Goal: Transaction & Acquisition: Subscribe to service/newsletter

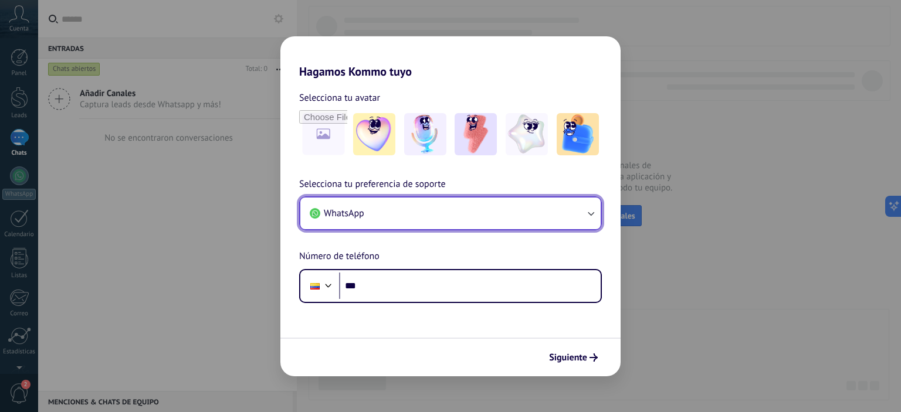
click at [580, 222] on button "WhatsApp" at bounding box center [450, 214] width 300 height 32
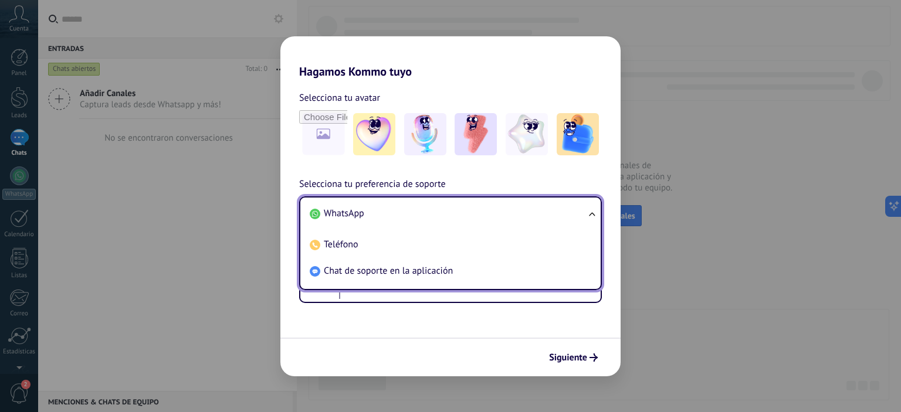
click at [580, 222] on li "WhatsApp" at bounding box center [448, 214] width 286 height 26
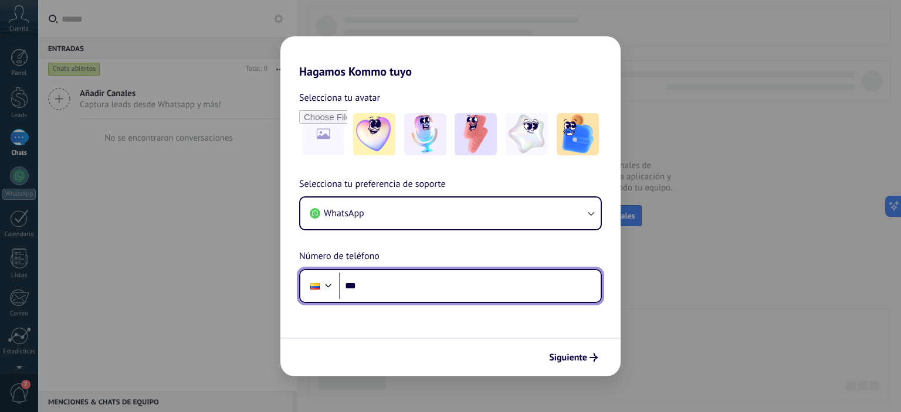
click at [411, 295] on input "***" at bounding box center [470, 286] width 262 height 27
type input "**********"
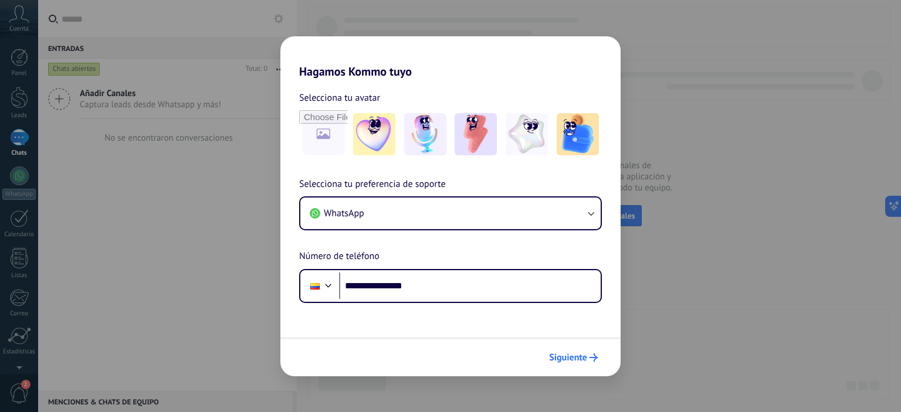
click at [595, 361] on icon "submit" at bounding box center [593, 358] width 8 height 8
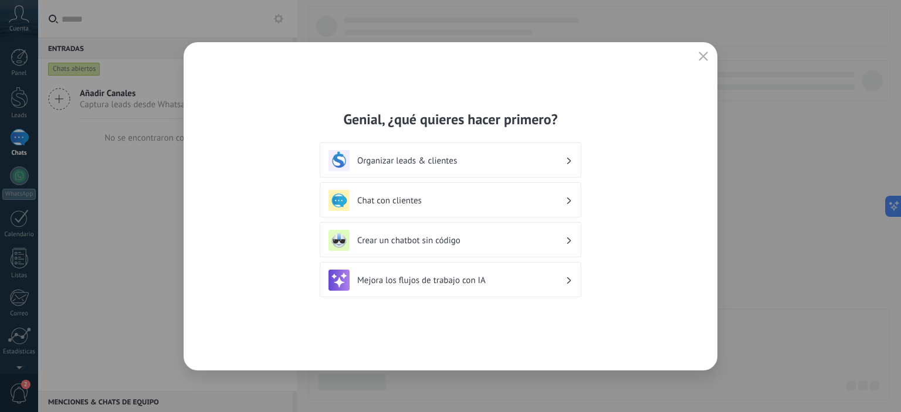
click at [569, 159] on use at bounding box center [569, 160] width 4 height 6
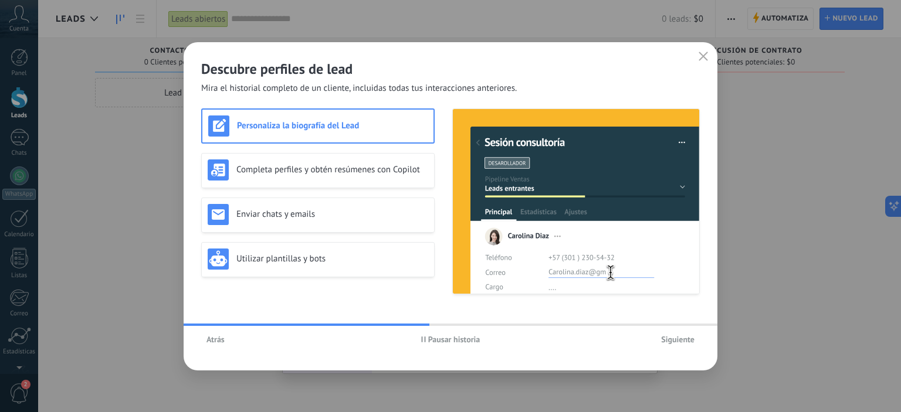
click at [700, 51] on button "button" at bounding box center [702, 57] width 15 height 16
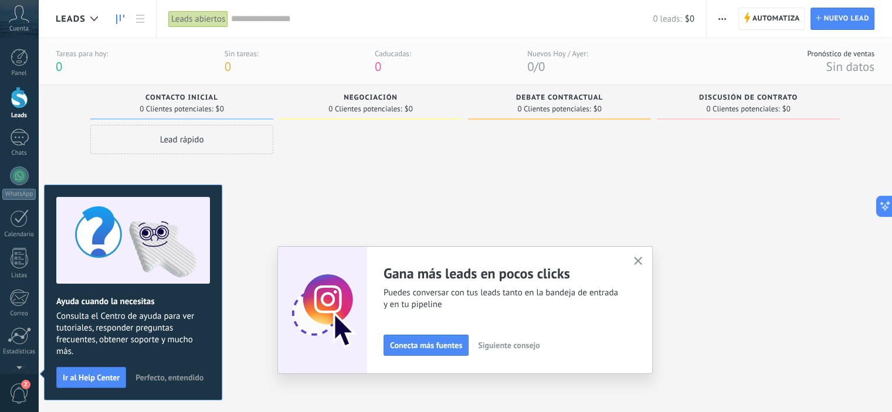
click at [640, 181] on div at bounding box center [559, 254] width 183 height 259
click at [641, 262] on icon "button" at bounding box center [638, 261] width 9 height 9
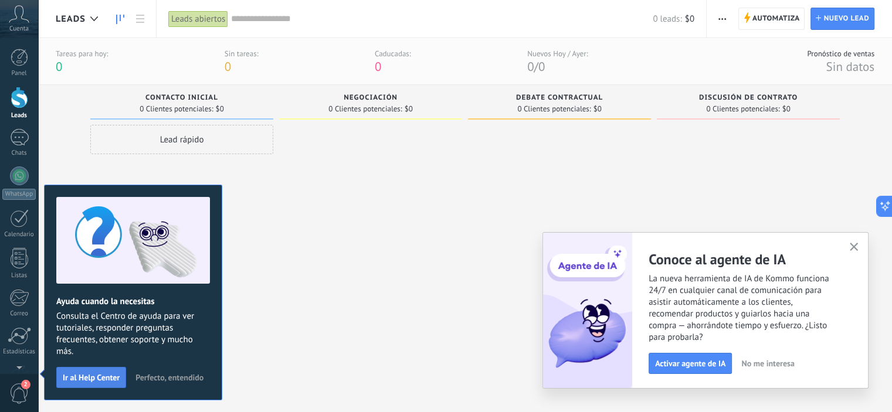
click at [103, 374] on span "Ir al Help Center" at bounding box center [91, 378] width 57 height 8
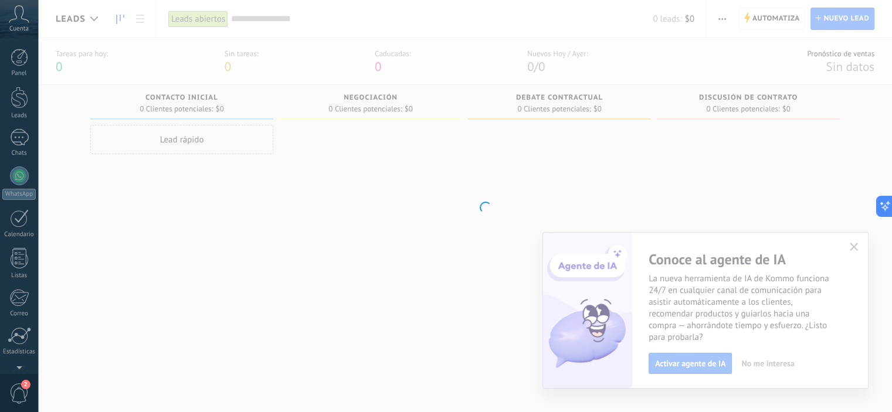
scroll to position [75, 0]
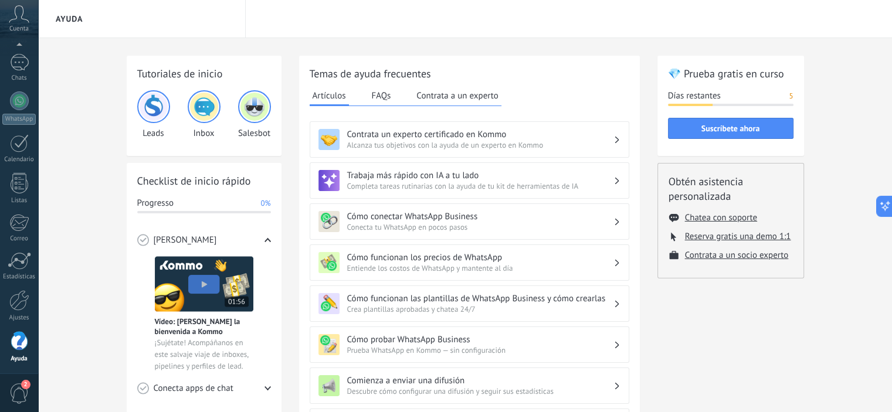
click at [565, 302] on h3 "Cómo funcionan las plantillas de WhatsApp Business y cómo crearlas" at bounding box center [480, 298] width 266 height 11
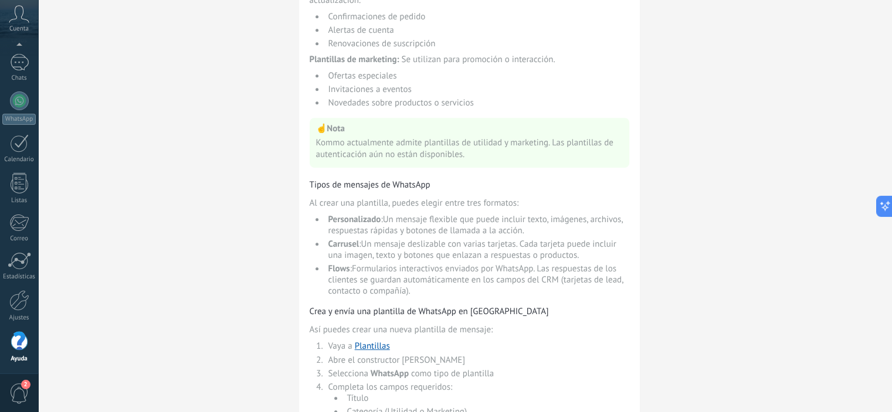
scroll to position [586, 0]
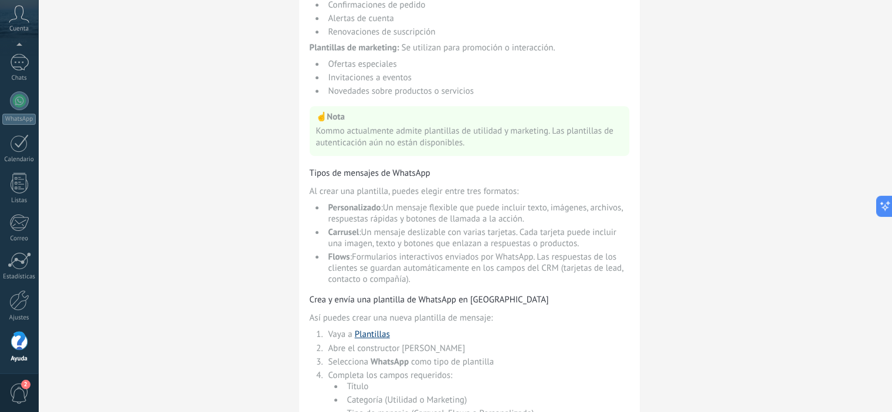
click at [370, 329] on link "Plantillas" at bounding box center [372, 334] width 35 height 11
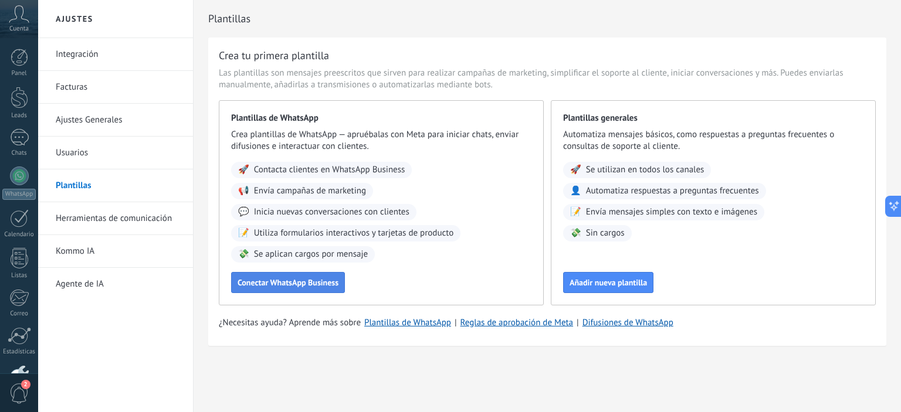
click at [306, 284] on span "Conectar WhatsApp Business" at bounding box center [288, 283] width 101 height 8
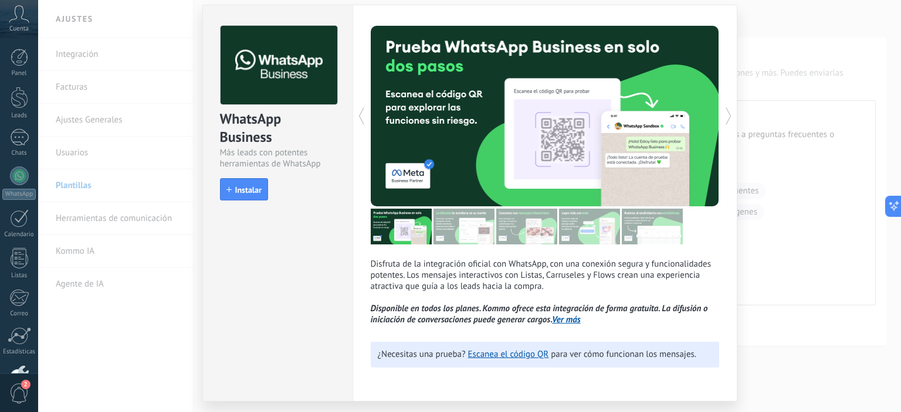
scroll to position [67, 0]
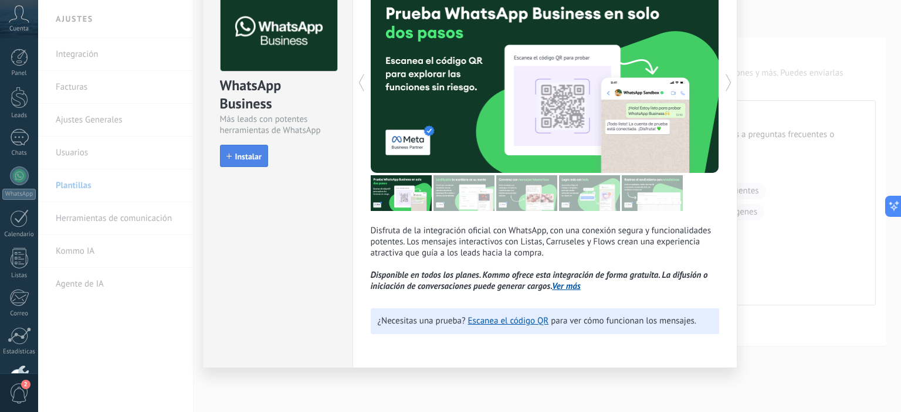
click at [250, 148] on button "Instalar" at bounding box center [244, 156] width 48 height 22
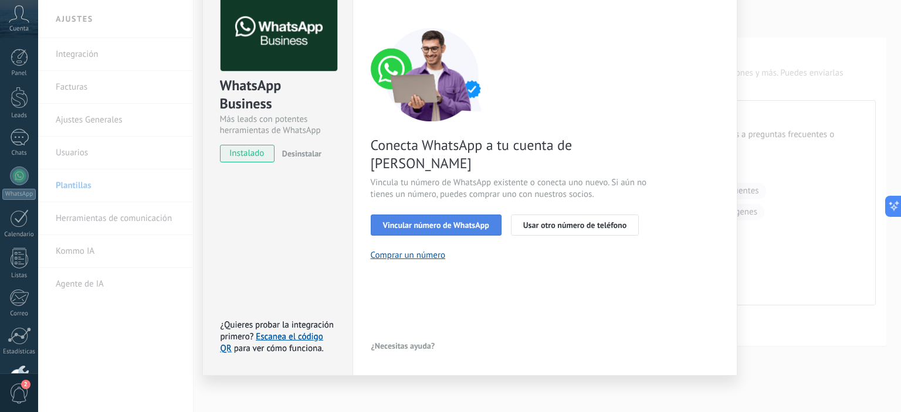
click at [456, 221] on span "Vincular número de WhatsApp" at bounding box center [436, 225] width 106 height 8
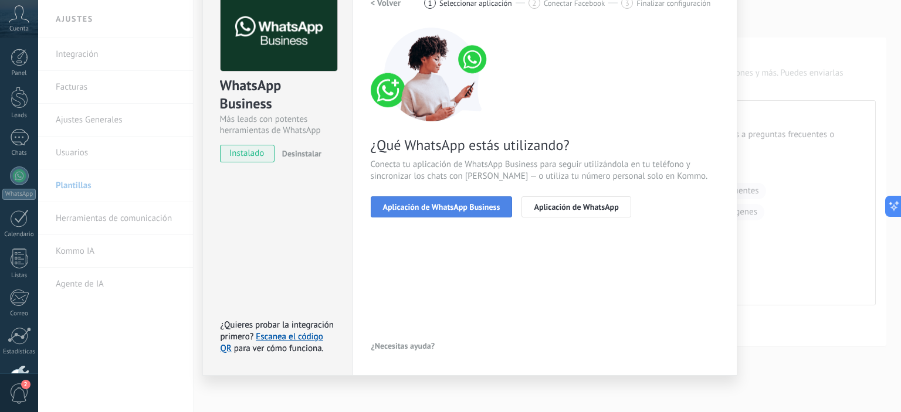
click at [480, 209] on span "Aplicación de WhatsApp Business" at bounding box center [441, 207] width 117 height 8
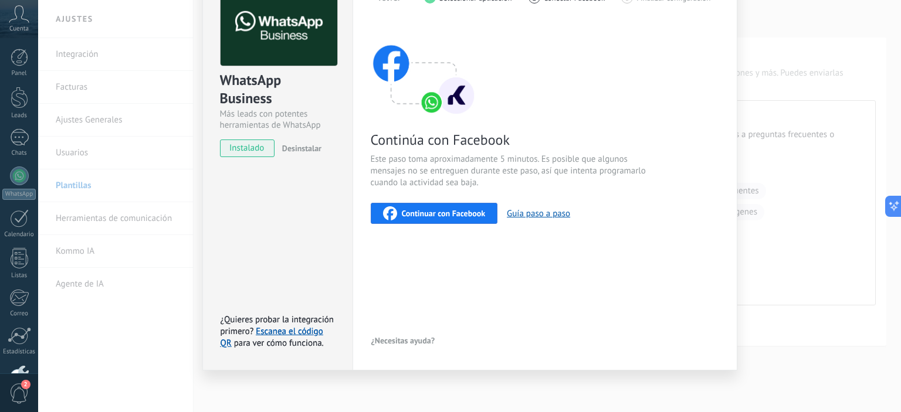
scroll to position [74, 0]
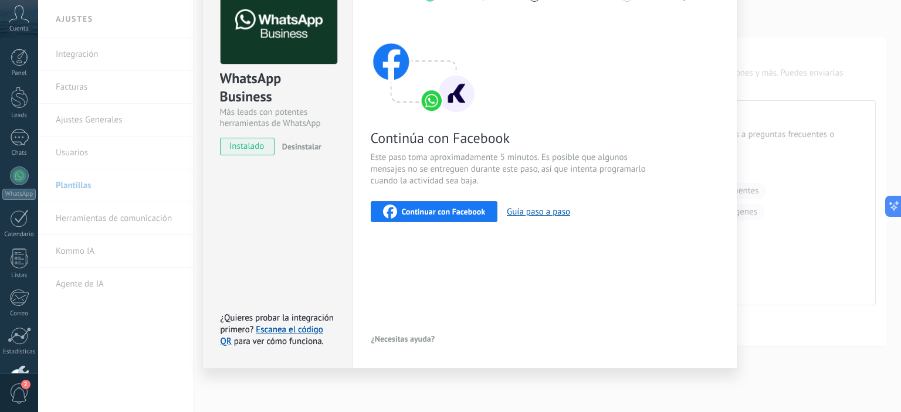
click at [432, 213] on span "Continuar con Facebook" at bounding box center [444, 212] width 84 height 8
click at [532, 213] on button "Guía paso a paso" at bounding box center [538, 211] width 63 height 11
click at [481, 208] on span "Continuar con Facebook" at bounding box center [444, 212] width 84 height 8
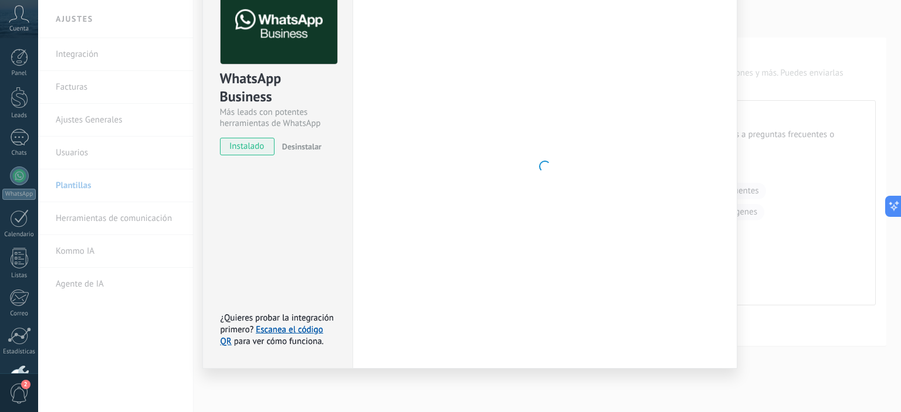
click at [681, 150] on div at bounding box center [545, 166] width 348 height 362
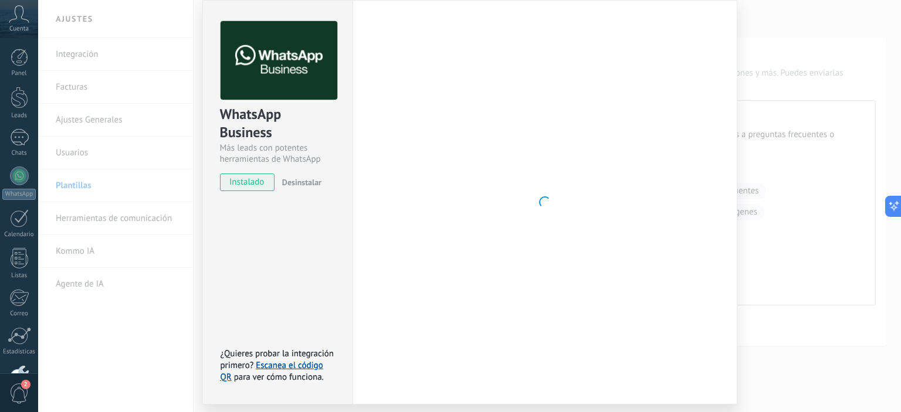
scroll to position [59, 0]
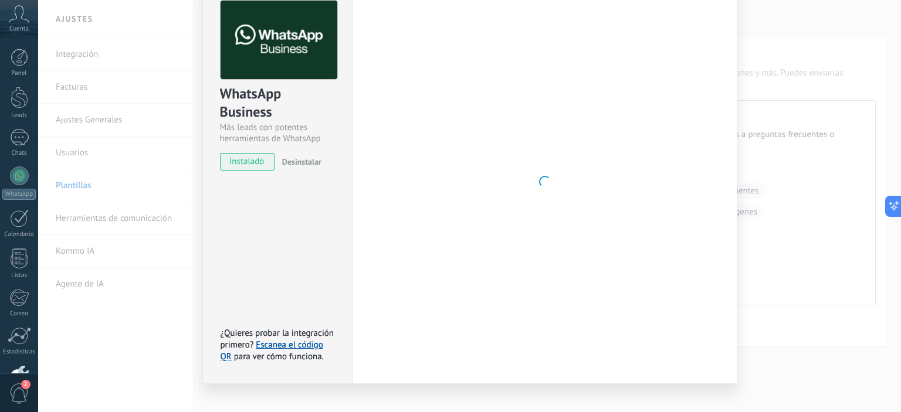
click at [516, 178] on div at bounding box center [545, 182] width 348 height 362
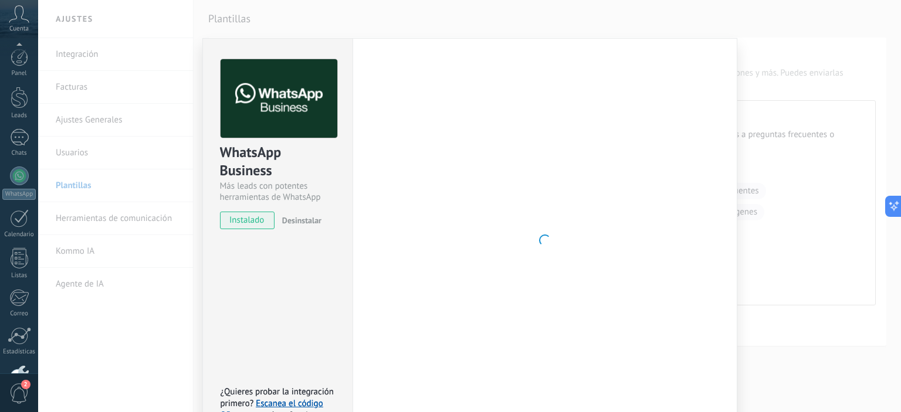
scroll to position [75, 0]
click at [84, 62] on div "WhatsApp Business Más leads con potentes herramientas de WhatsApp instalado Des…" at bounding box center [469, 206] width 863 height 412
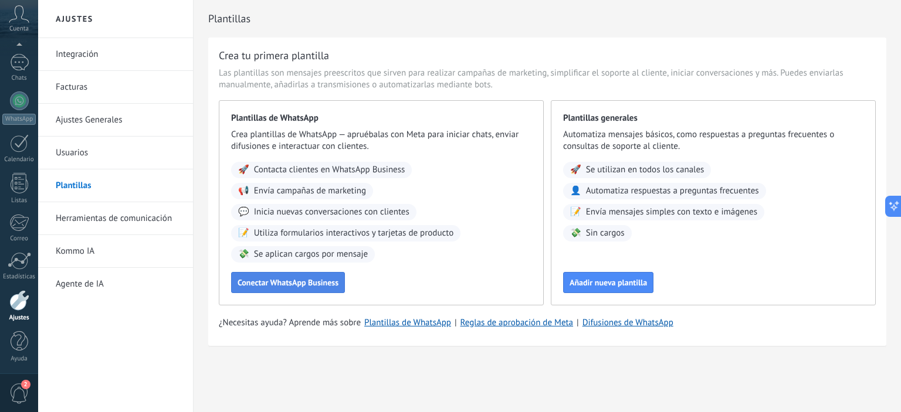
click at [283, 281] on span "Conectar WhatsApp Business" at bounding box center [288, 283] width 101 height 8
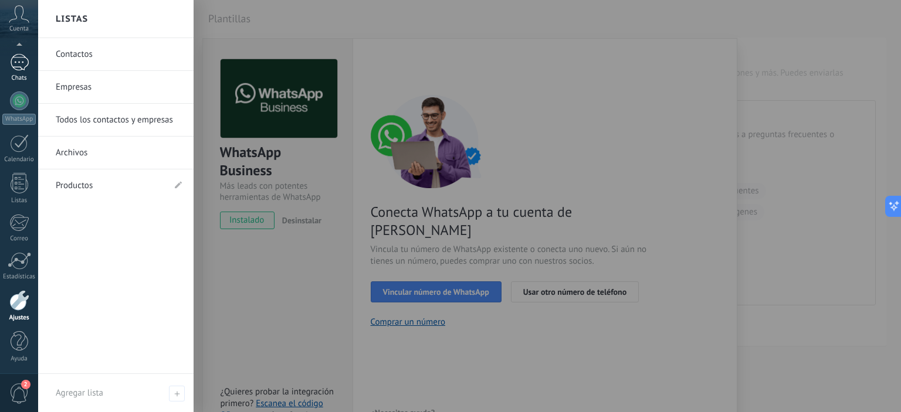
click at [12, 63] on div at bounding box center [19, 62] width 19 height 17
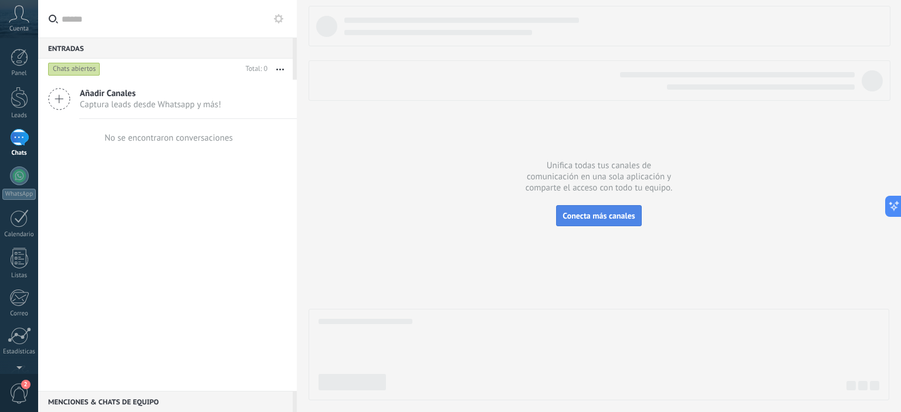
click at [626, 223] on button "Conecta más canales" at bounding box center [598, 215] width 85 height 21
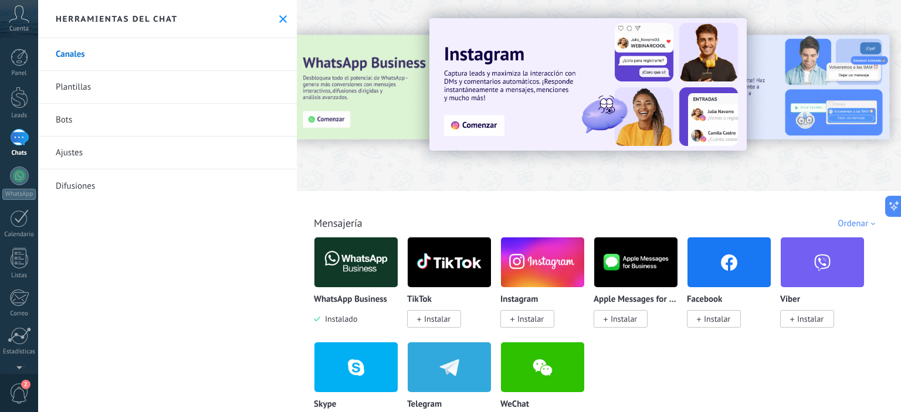
click at [358, 260] on img at bounding box center [355, 262] width 83 height 57
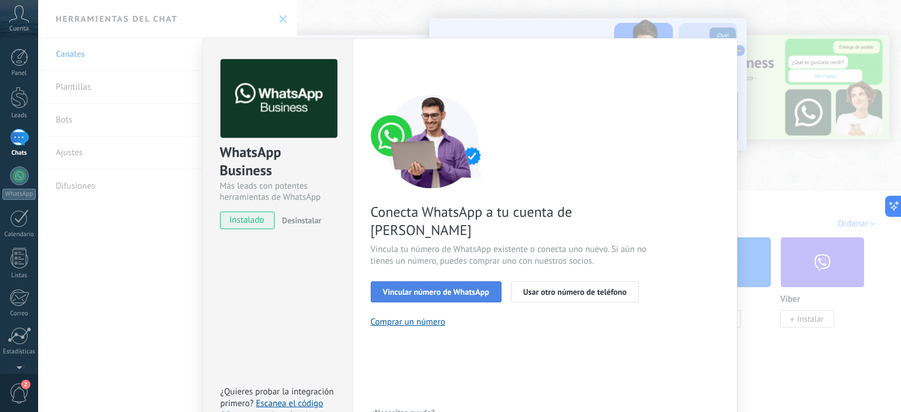
click at [448, 281] on button "Vincular número de WhatsApp" at bounding box center [436, 291] width 131 height 21
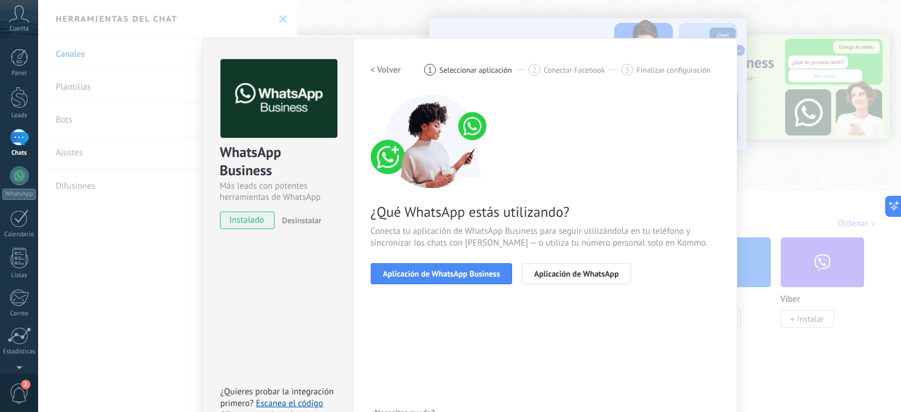
click at [448, 278] on span "Aplicación de WhatsApp Business" at bounding box center [441, 274] width 117 height 8
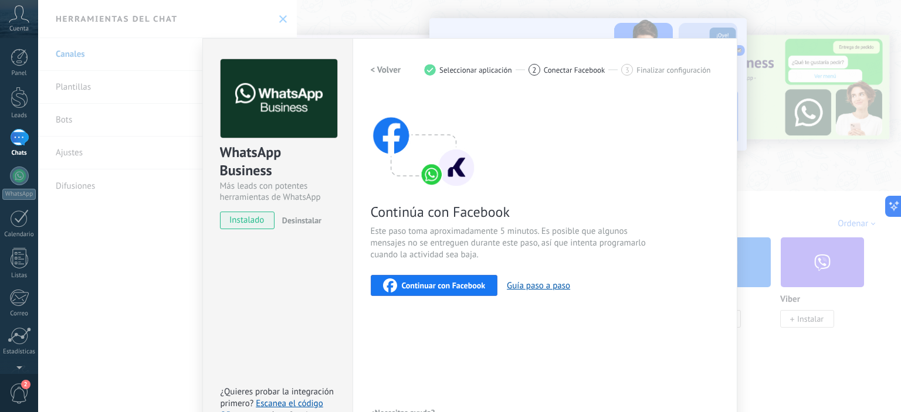
click at [457, 287] on span "Continuar con Facebook" at bounding box center [444, 285] width 84 height 8
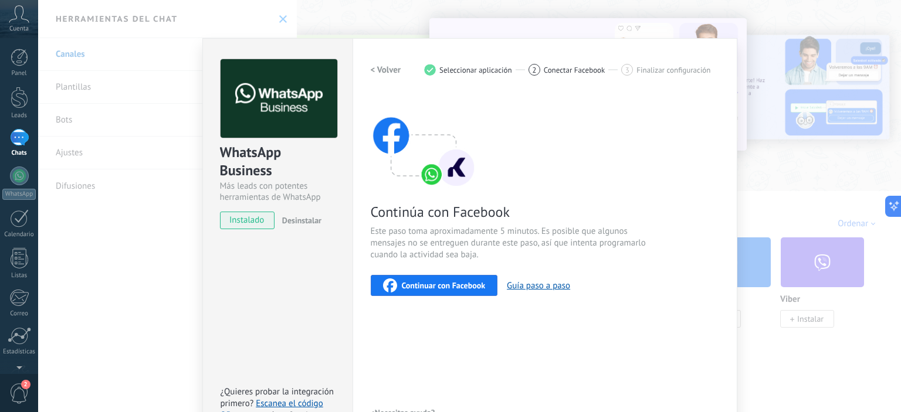
click at [647, 7] on div "WhatsApp Business Más leads con potentes herramientas de WhatsApp instalado Des…" at bounding box center [469, 206] width 863 height 412
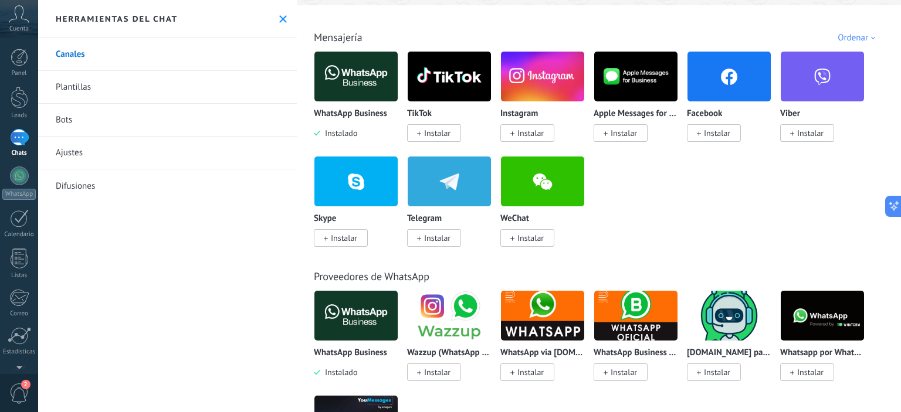
scroll to position [235, 0]
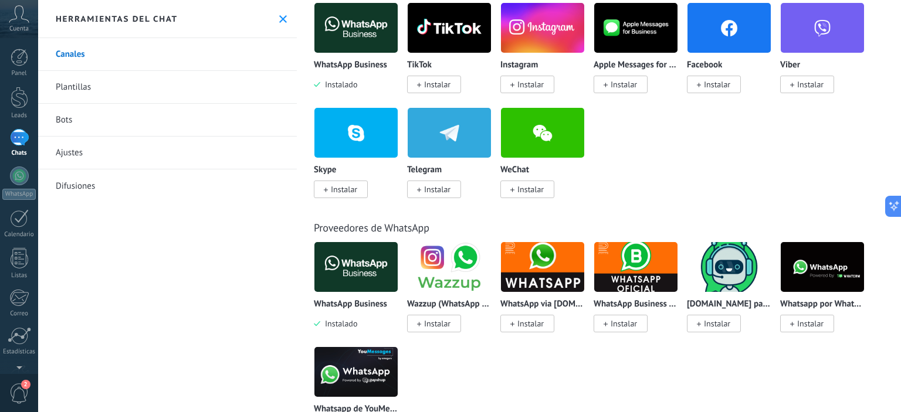
click at [656, 279] on img at bounding box center [635, 267] width 83 height 57
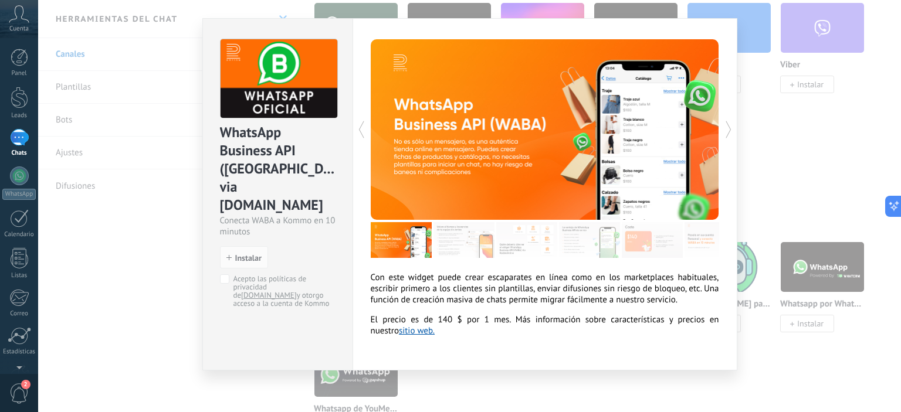
scroll to position [31, 0]
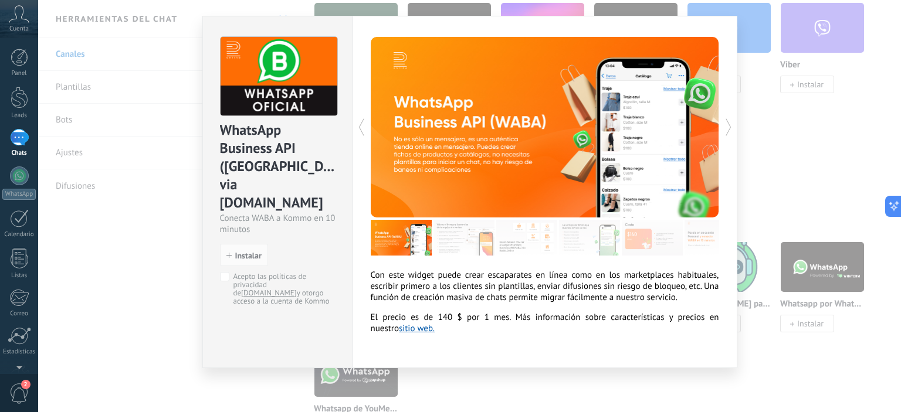
click at [185, 73] on div "WhatsApp Business API ([GEOGRAPHIC_DATA]) via [DOMAIN_NAME] Conecta WABA a Komm…" at bounding box center [469, 206] width 863 height 412
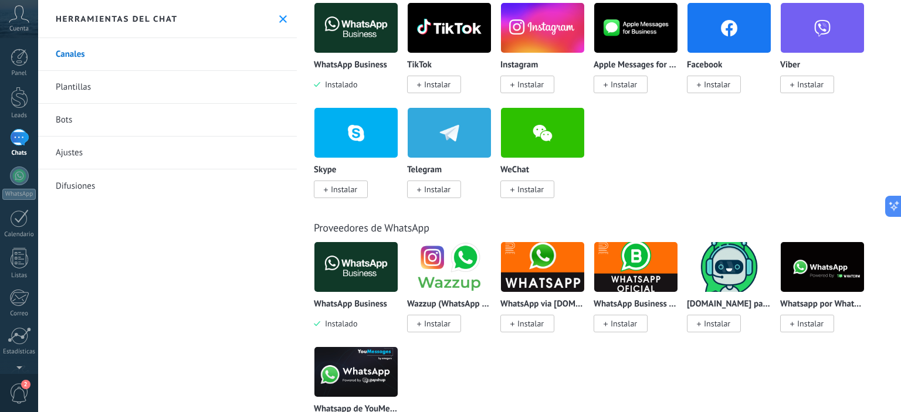
scroll to position [0, 0]
click at [18, 180] on div at bounding box center [19, 176] width 19 height 19
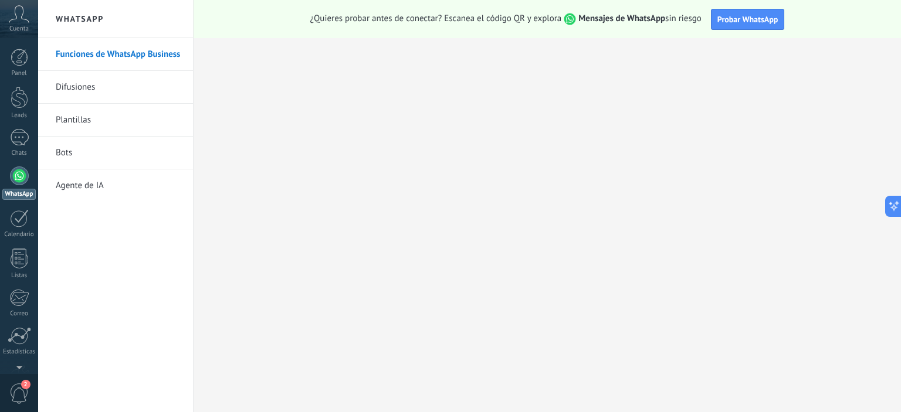
click at [11, 18] on icon at bounding box center [19, 14] width 21 height 18
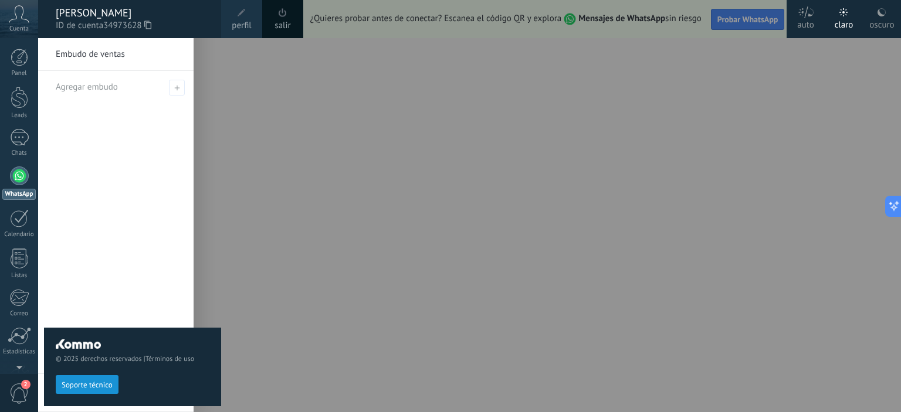
click at [11, 18] on icon at bounding box center [19, 14] width 21 height 18
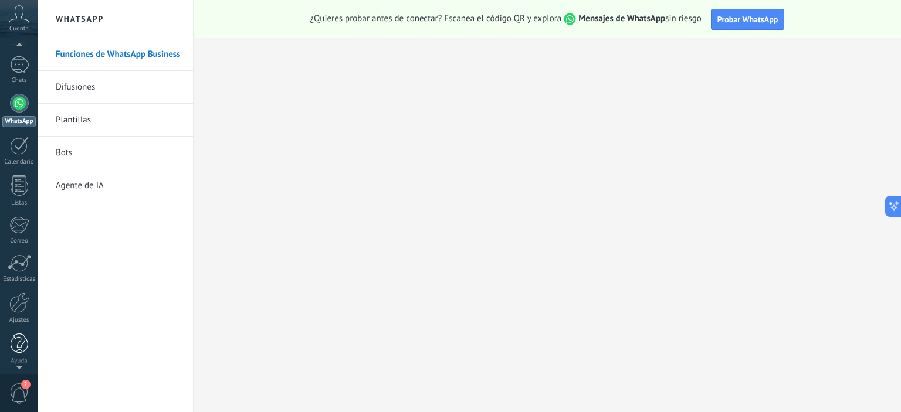
scroll to position [75, 0]
click at [19, 347] on div at bounding box center [20, 341] width 18 height 21
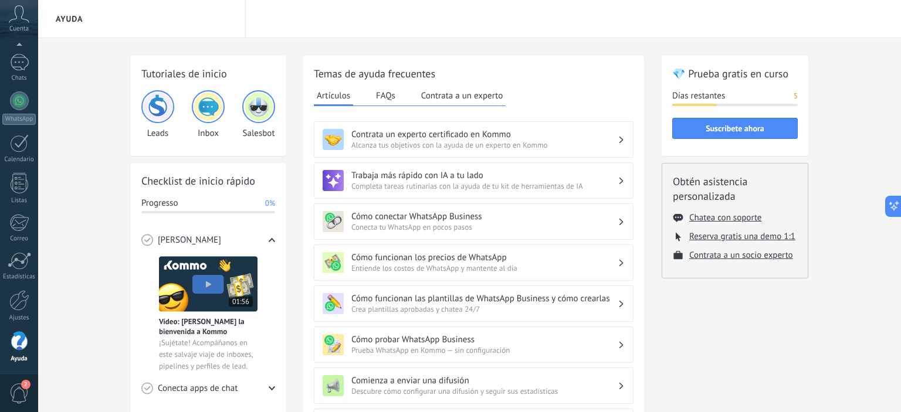
click at [452, 232] on div "Cómo conectar WhatsApp Business Conecta tu WhatsApp en pocos pasos" at bounding box center [474, 221] width 320 height 36
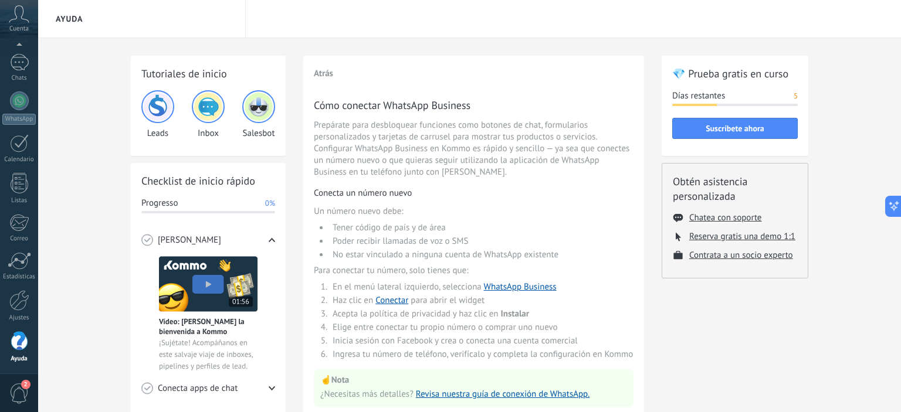
click at [546, 306] on li "Haz clic en Conectar para abrir el widget" at bounding box center [481, 300] width 304 height 11
click at [26, 53] on div at bounding box center [20, 58] width 18 height 18
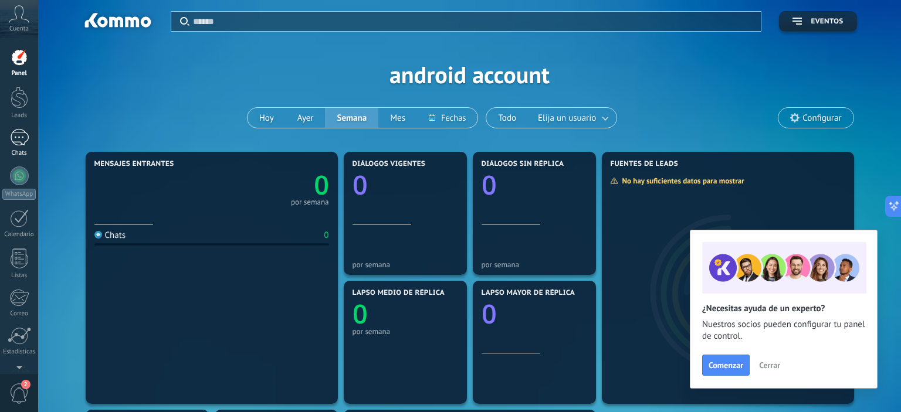
click at [22, 140] on div at bounding box center [19, 137] width 19 height 17
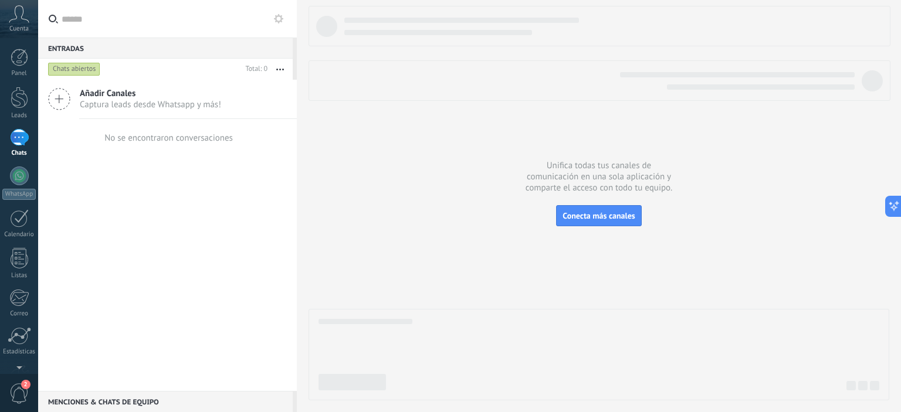
click at [22, 389] on span "2" at bounding box center [19, 394] width 20 height 21
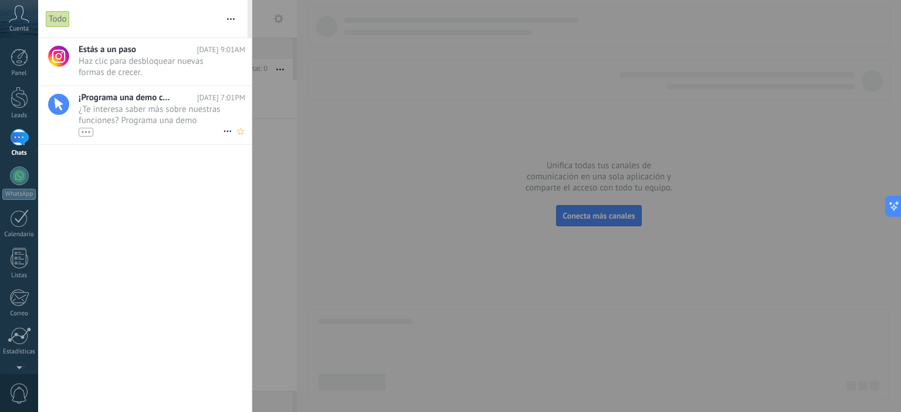
click at [205, 126] on span "¿Te interesa saber más sobre nuestras funciones? Programa una demo [DATE] mismo…" at bounding box center [151, 120] width 144 height 33
click at [25, 21] on icon at bounding box center [19, 14] width 21 height 18
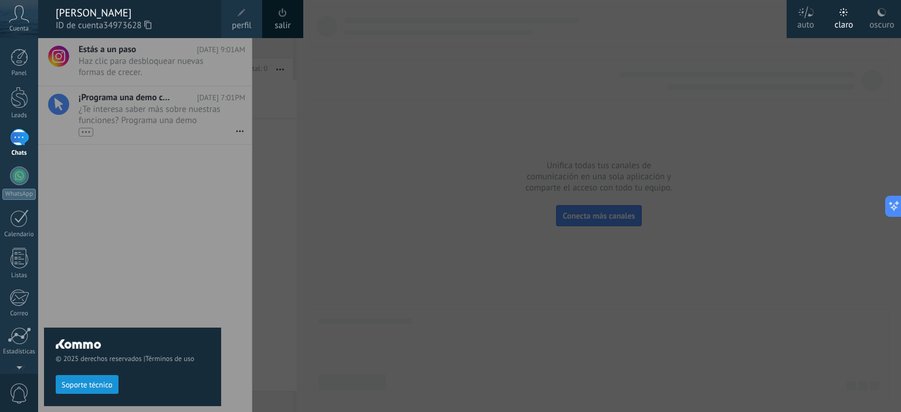
click at [416, 143] on div at bounding box center [488, 206] width 901 height 412
click at [890, 57] on div at bounding box center [488, 206] width 901 height 412
click at [213, 152] on div "© 2025 derechos reservados | Términos de uso Soporte técnico" at bounding box center [132, 225] width 177 height 374
click at [324, 120] on div at bounding box center [488, 206] width 901 height 412
click at [12, 59] on div at bounding box center [20, 58] width 18 height 18
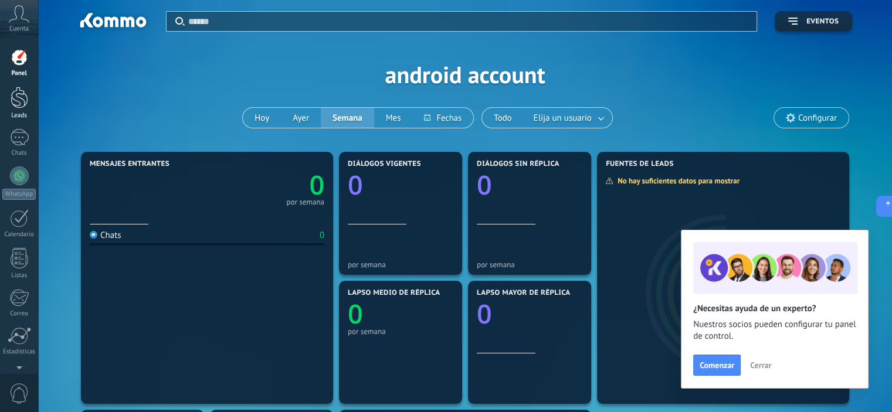
click at [11, 103] on div at bounding box center [20, 98] width 18 height 22
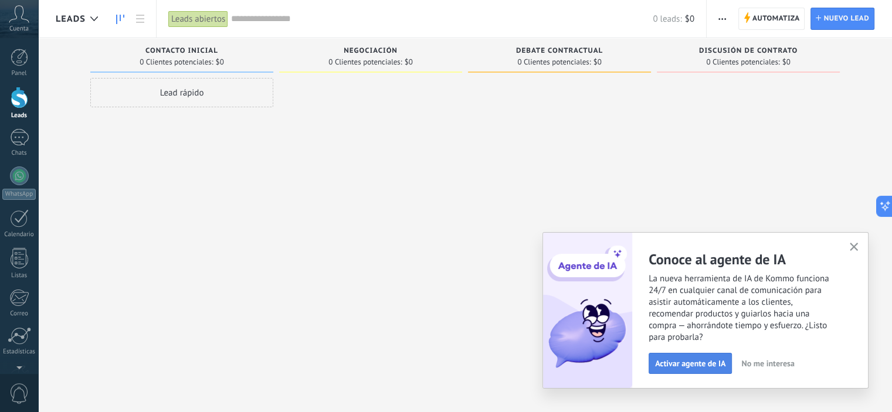
click at [698, 372] on button "Activar agente de IA" at bounding box center [690, 363] width 83 height 21
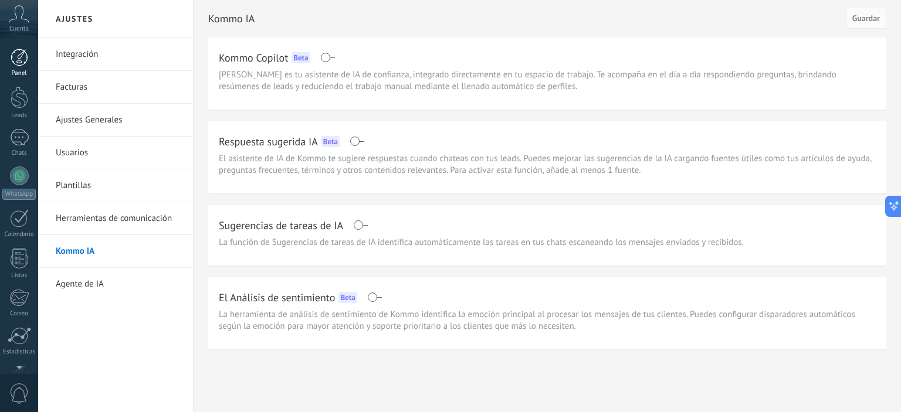
click at [15, 59] on div at bounding box center [20, 58] width 18 height 18
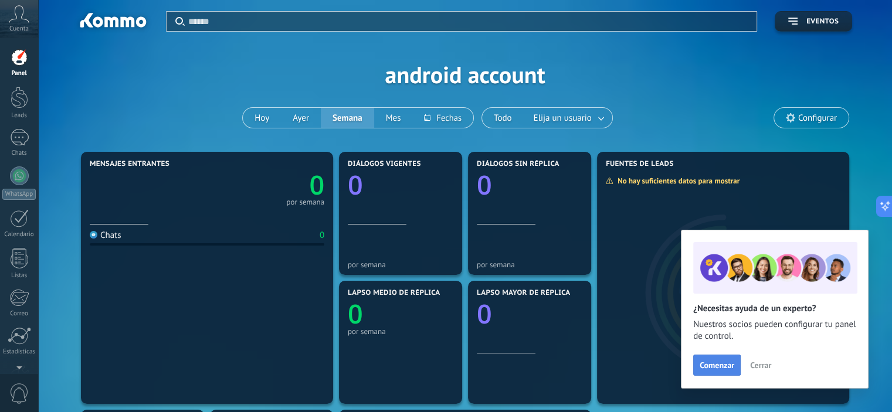
click at [734, 365] on span "Comenzar" at bounding box center [717, 365] width 35 height 8
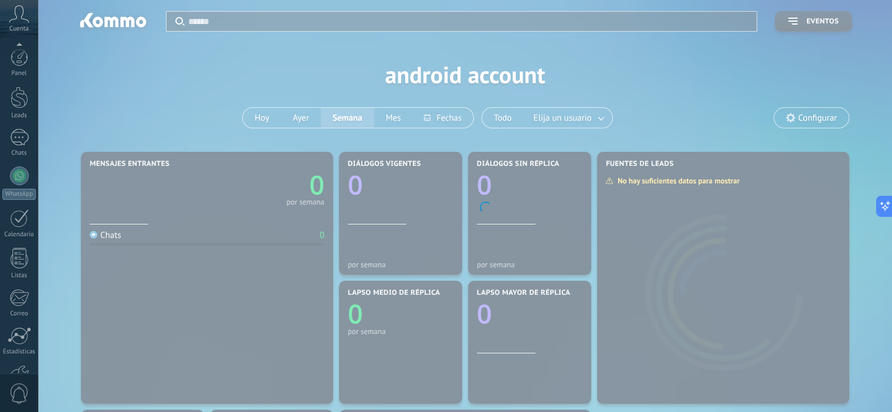
scroll to position [75, 0]
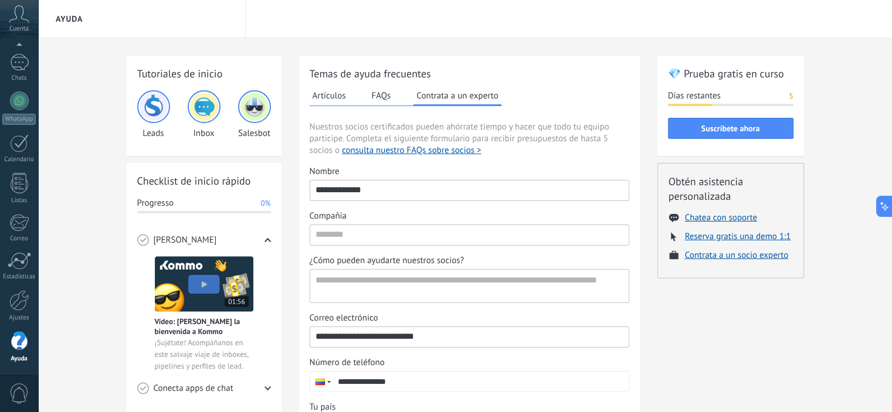
click at [83, 238] on div "Tutoriales de inicio Leads Inbox Salesbot Checklist de inicio rápido Progresso …" at bounding box center [465, 314] width 854 height 553
click at [15, 51] on div at bounding box center [20, 58] width 18 height 18
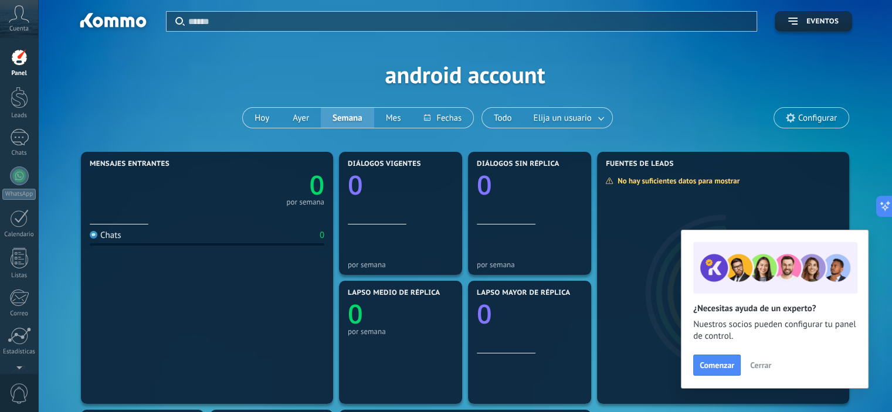
click at [99, 236] on div "Chats" at bounding box center [106, 235] width 32 height 11
click at [15, 297] on div at bounding box center [19, 300] width 20 height 21
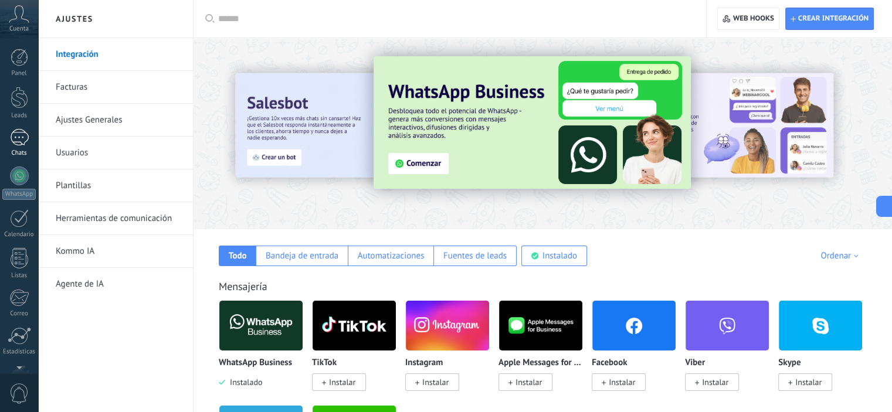
click at [14, 147] on link "Chats" at bounding box center [19, 143] width 38 height 28
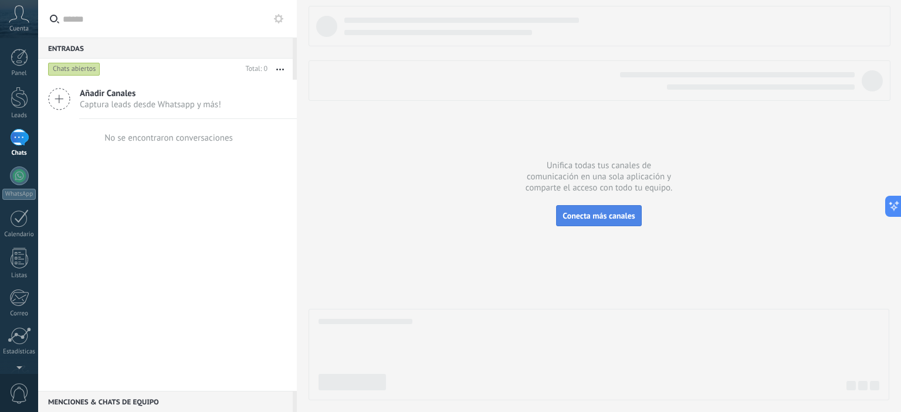
click at [571, 220] on span "Conecta más canales" at bounding box center [598, 216] width 72 height 11
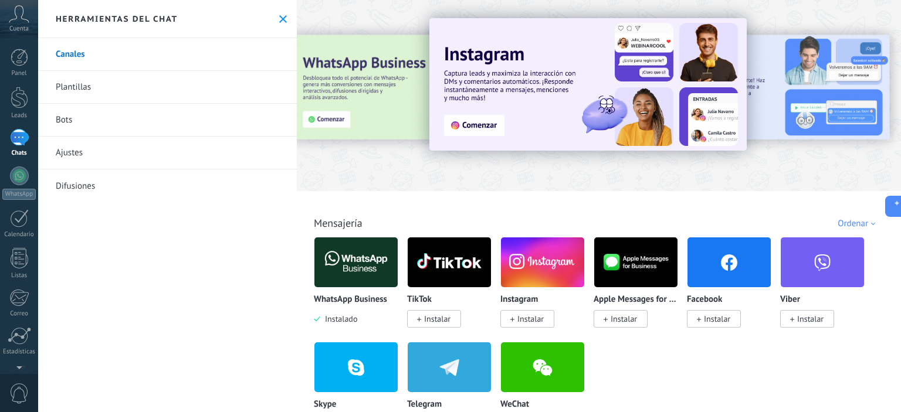
click at [343, 269] on img at bounding box center [355, 262] width 83 height 57
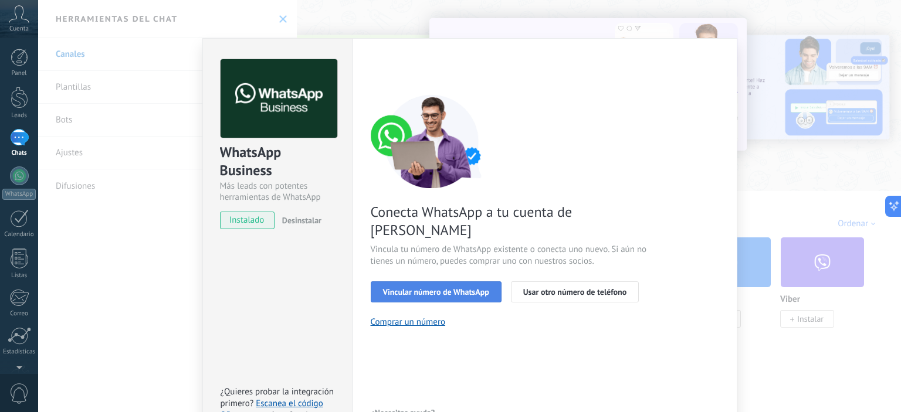
click at [457, 288] on span "Vincular número de WhatsApp" at bounding box center [436, 292] width 106 height 8
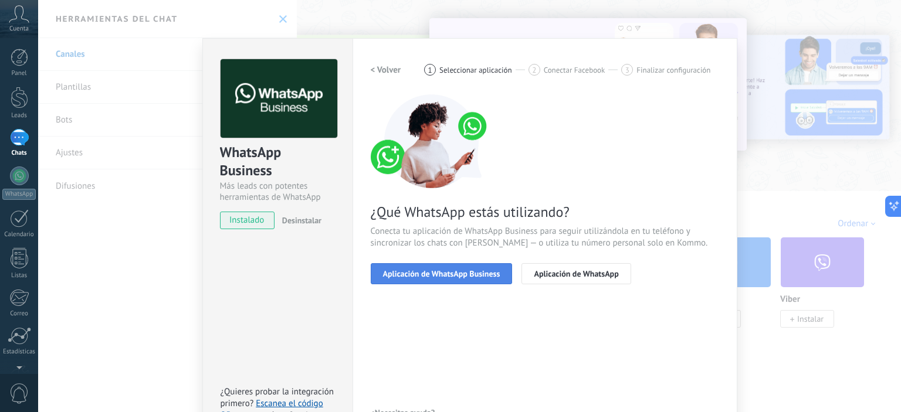
click at [456, 264] on button "Aplicación de WhatsApp Business" at bounding box center [442, 273] width 142 height 21
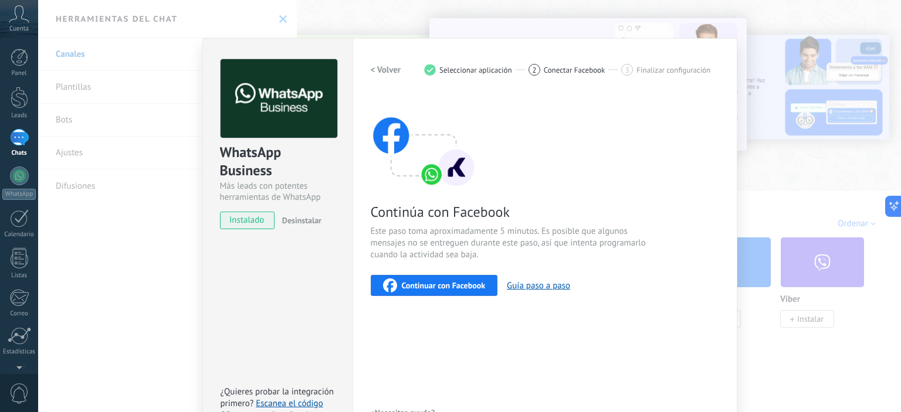
click at [445, 290] on div "Continuar con Facebook" at bounding box center [434, 286] width 103 height 14
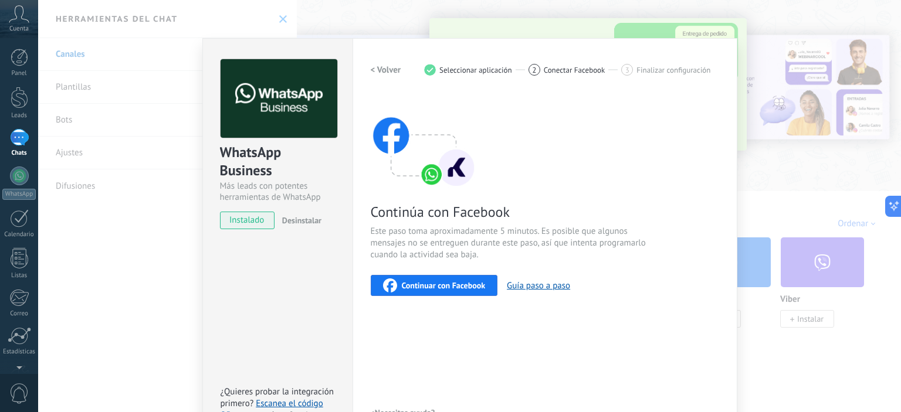
click at [412, 289] on span "Continuar con Facebook" at bounding box center [444, 285] width 84 height 8
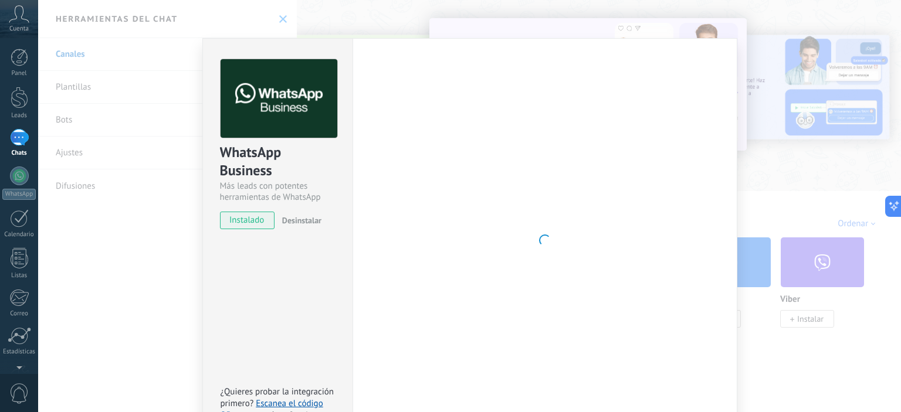
click at [52, 120] on div "WhatsApp Business Más leads con potentes herramientas de WhatsApp instalado Des…" at bounding box center [469, 206] width 863 height 412
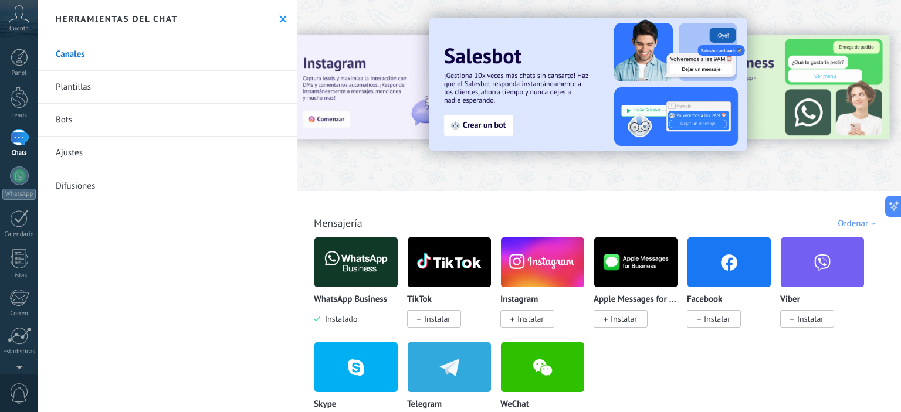
click at [58, 118] on link "Bots" at bounding box center [167, 120] width 259 height 33
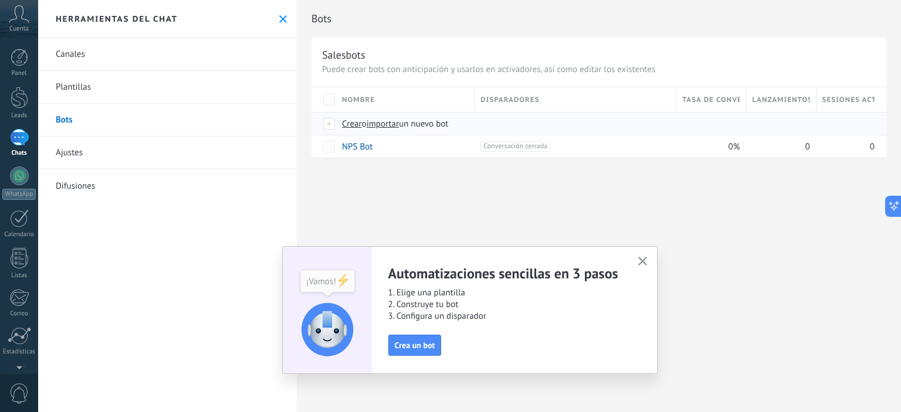
click at [360, 124] on span "Crear" at bounding box center [352, 123] width 20 height 11
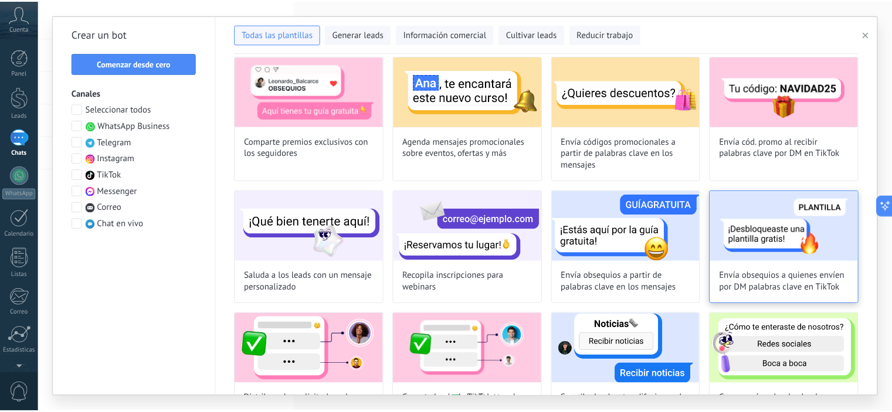
scroll to position [352, 0]
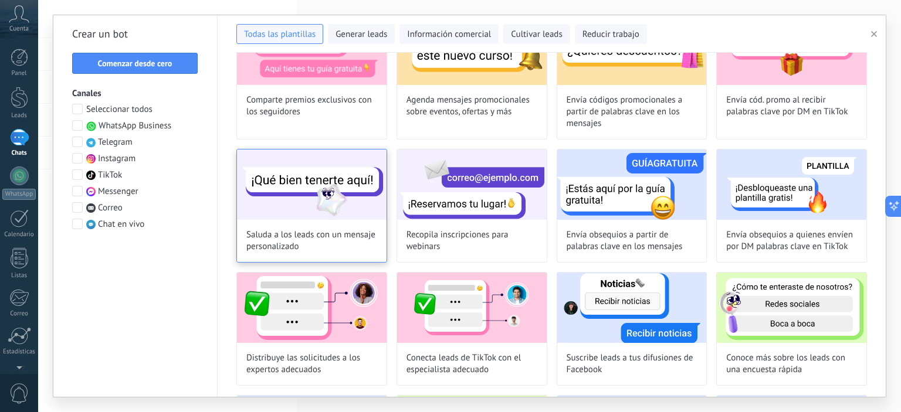
click at [364, 199] on img at bounding box center [312, 185] width 150 height 70
type input "**********"
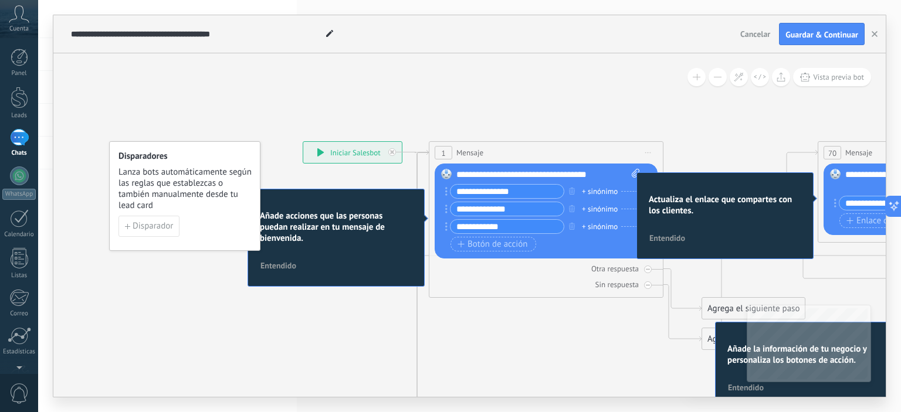
click at [378, 156] on div "**********" at bounding box center [352, 152] width 99 height 21
click at [331, 148] on div "**********" at bounding box center [352, 152] width 99 height 21
click at [157, 232] on button "Disparador" at bounding box center [148, 226] width 61 height 21
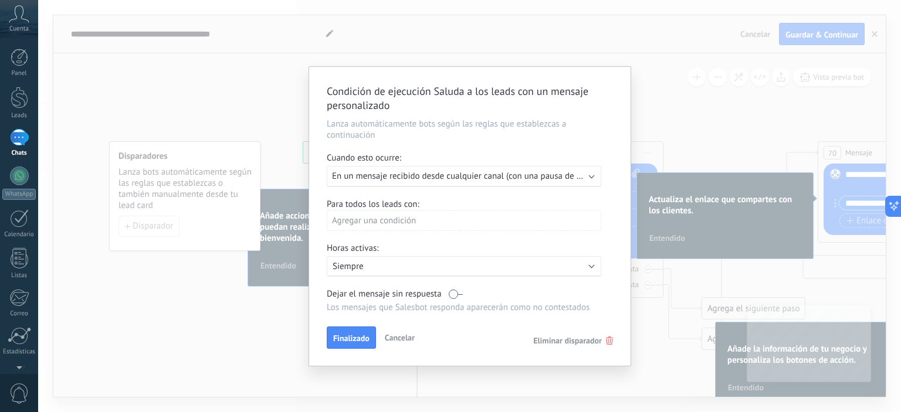
click at [395, 340] on span "Cancelar" at bounding box center [400, 338] width 30 height 11
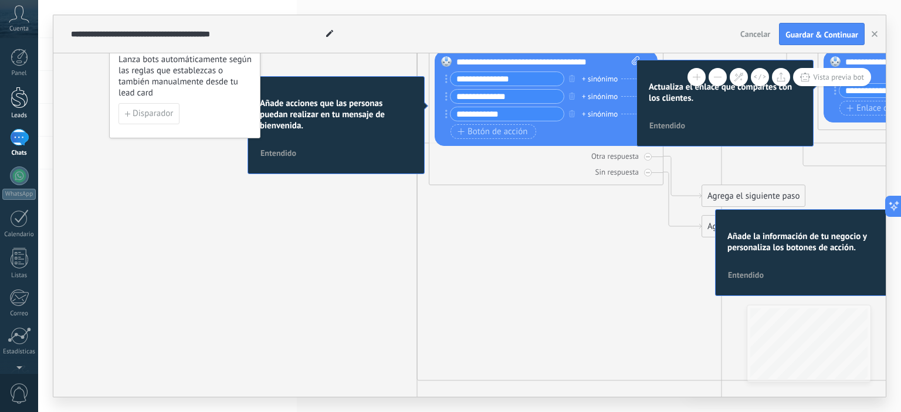
click at [14, 100] on div at bounding box center [20, 98] width 18 height 22
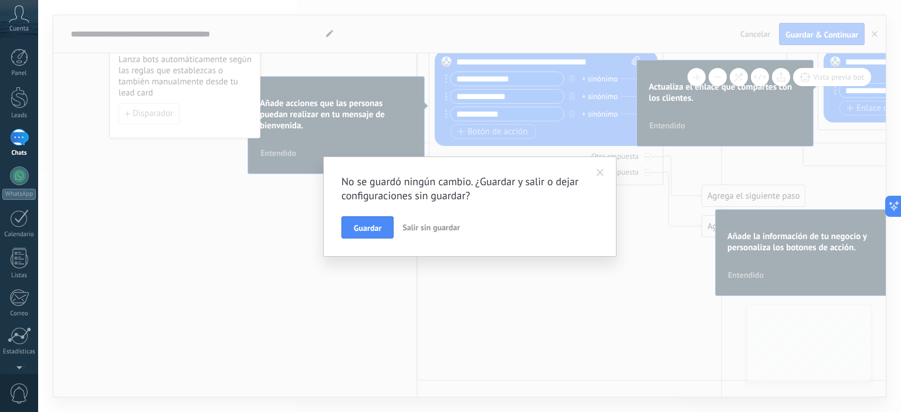
click at [424, 229] on span "Salir sin guardar" at bounding box center [430, 227] width 57 height 11
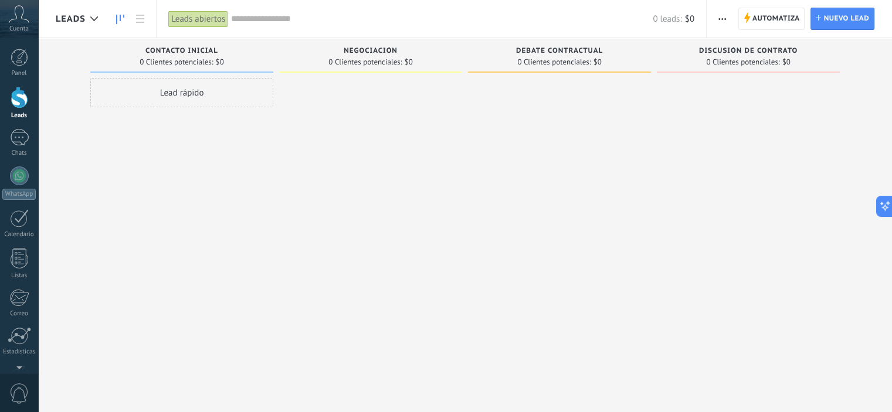
click at [169, 50] on span "Contacto inicial" at bounding box center [181, 51] width 73 height 8
click at [767, 16] on span "Automatiza" at bounding box center [776, 18] width 48 height 21
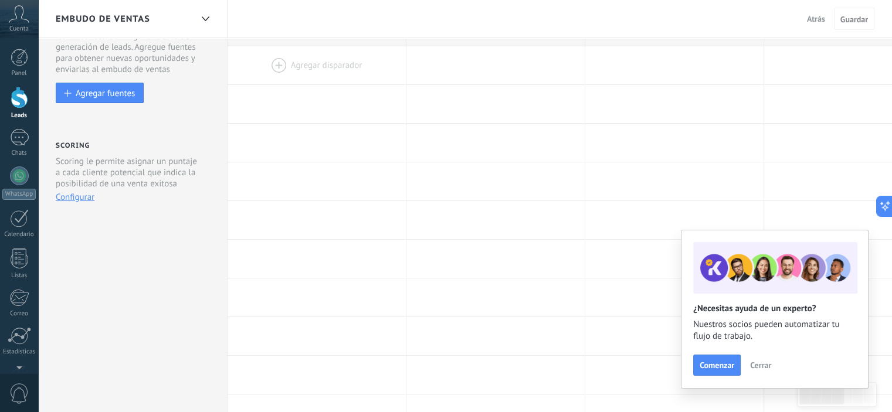
scroll to position [59, 0]
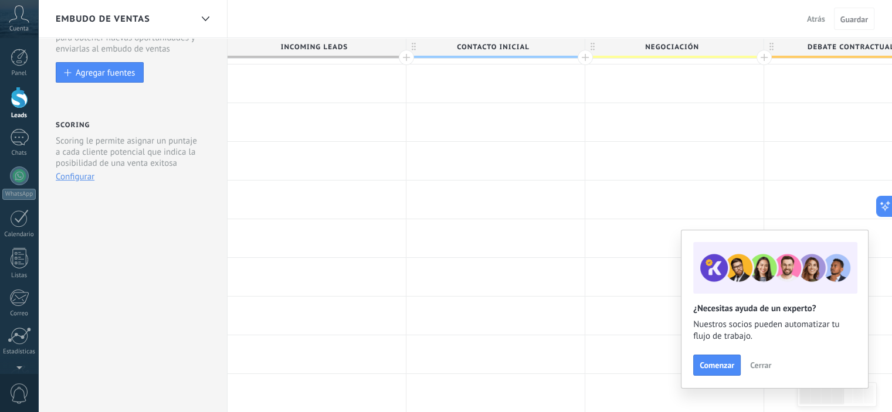
click at [760, 363] on span "Cerrar" at bounding box center [760, 365] width 21 height 8
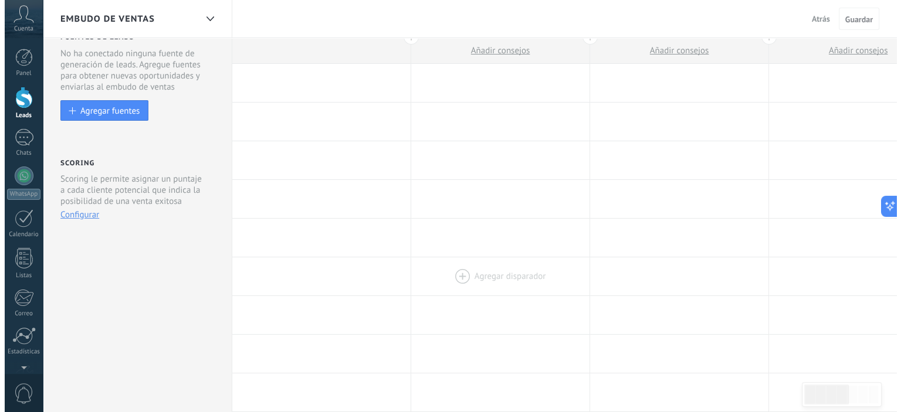
scroll to position [0, 0]
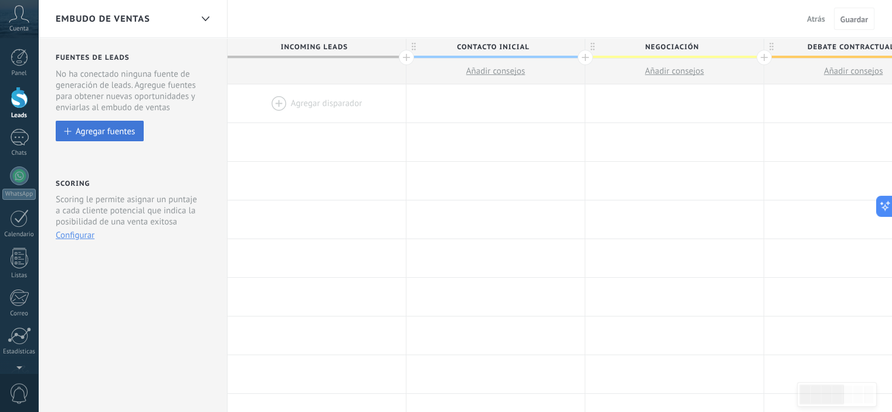
click at [106, 130] on div "Agregar fuentes" at bounding box center [105, 131] width 59 height 10
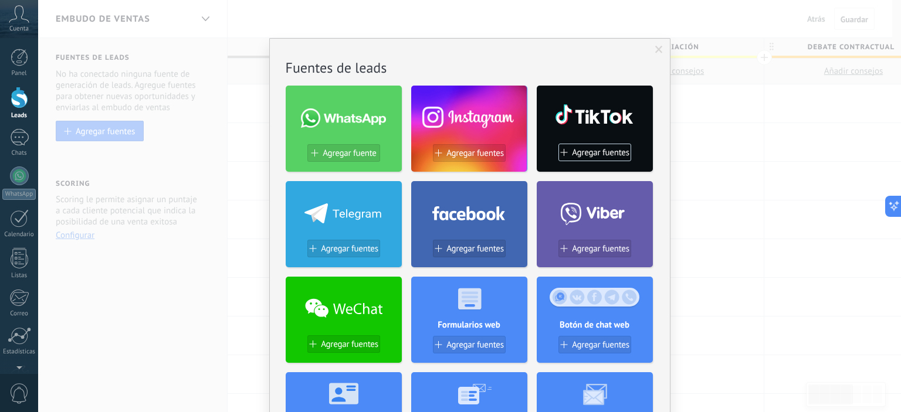
click at [486, 218] on use at bounding box center [468, 213] width 73 height 14
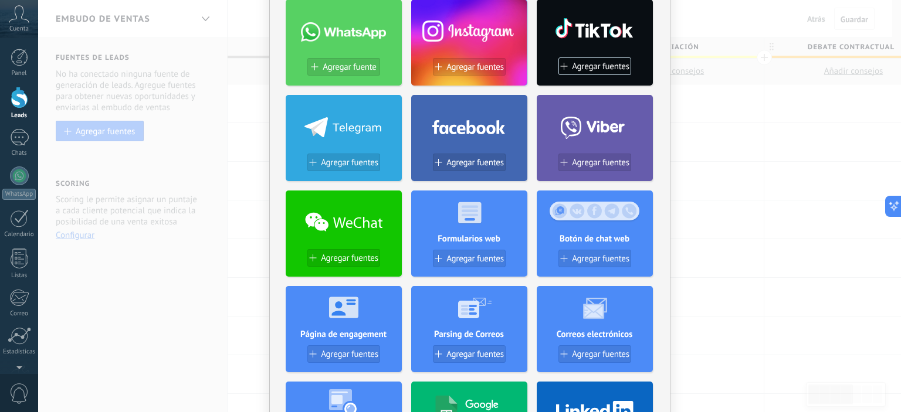
scroll to position [59, 0]
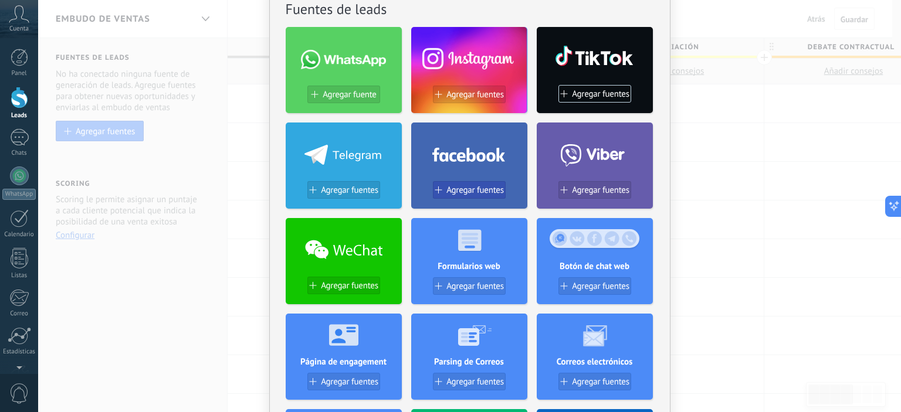
click at [463, 189] on span "Agregar fuentes" at bounding box center [474, 190] width 57 height 10
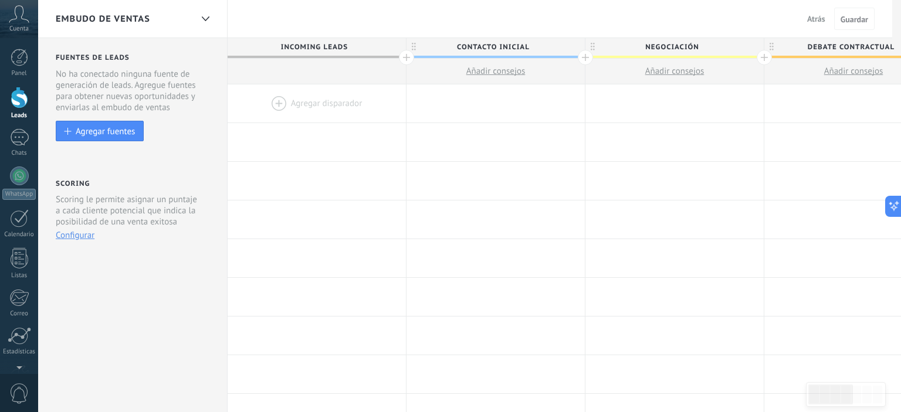
scroll to position [0, 0]
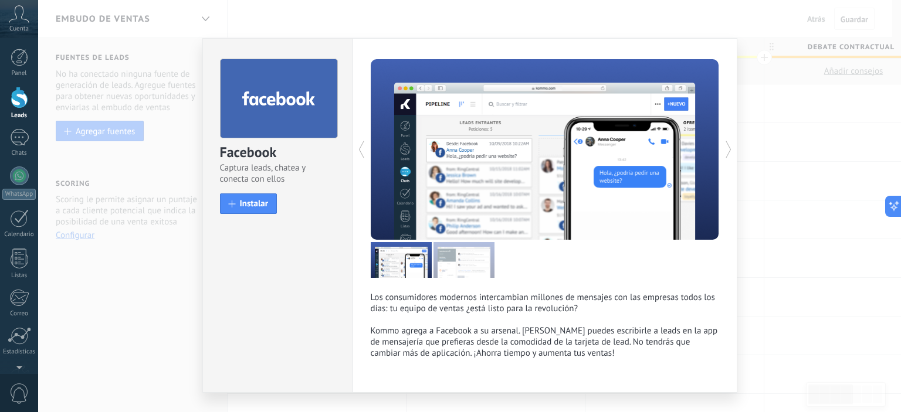
click at [785, 115] on div "Facebook Captura leads, chatea y conecta con ellos install Instalar Los consumi…" at bounding box center [469, 206] width 863 height 412
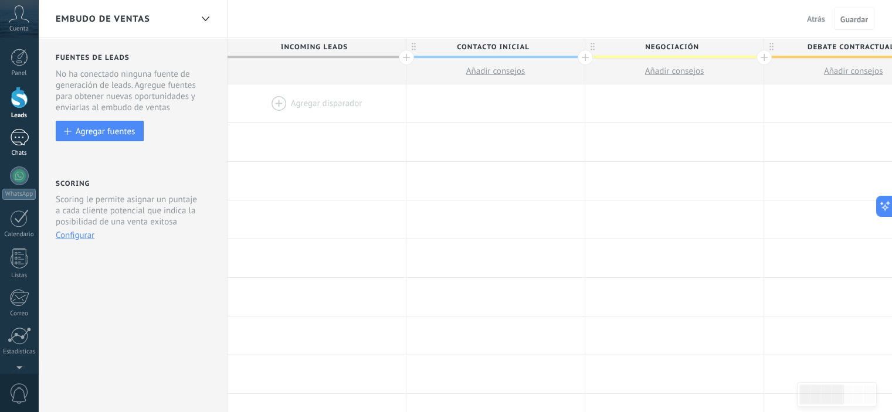
click at [28, 147] on link "Chats" at bounding box center [19, 143] width 38 height 28
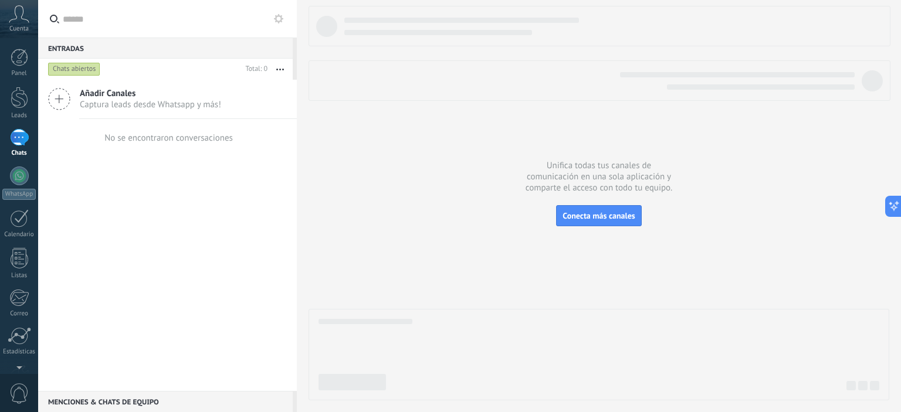
click at [120, 99] on span "Captura leads desde Whatsapp y más!" at bounding box center [150, 104] width 141 height 11
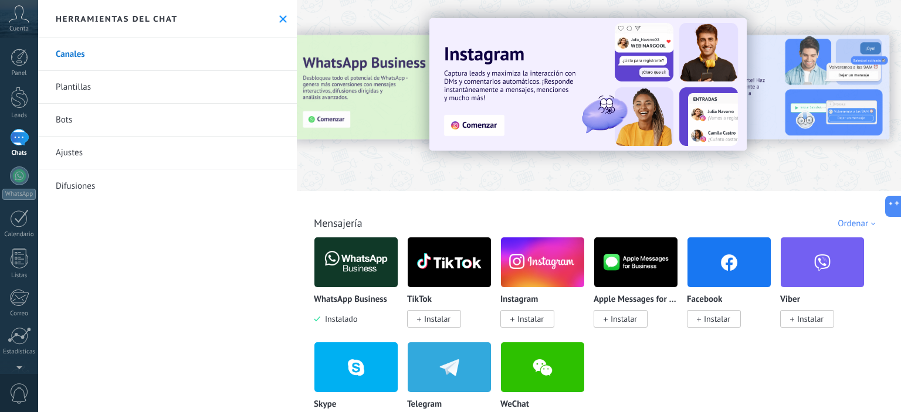
click at [488, 121] on img at bounding box center [587, 84] width 317 height 133
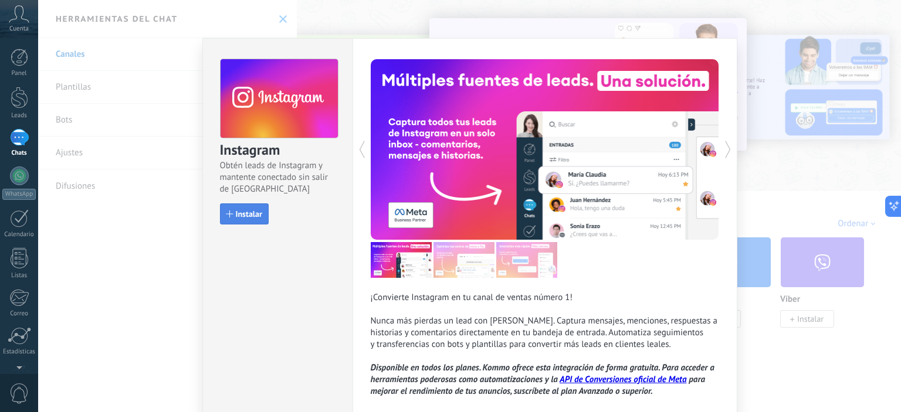
click at [244, 218] on span "Instalar" at bounding box center [249, 214] width 26 height 8
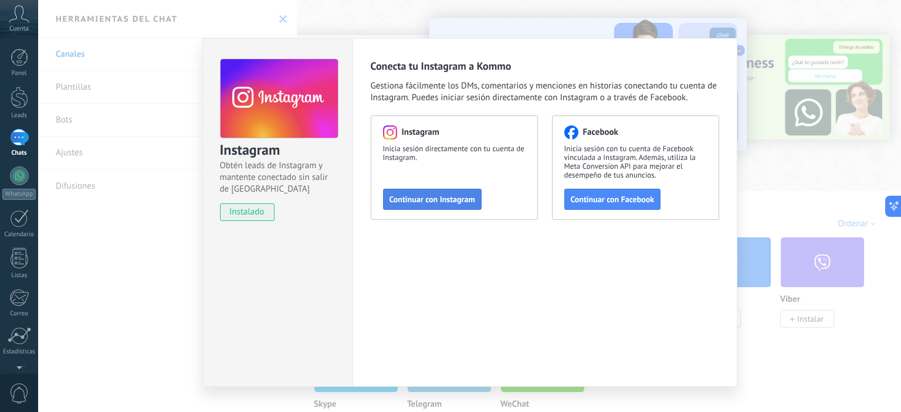
click at [449, 203] on span "Continuar con Instagram" at bounding box center [432, 199] width 86 height 8
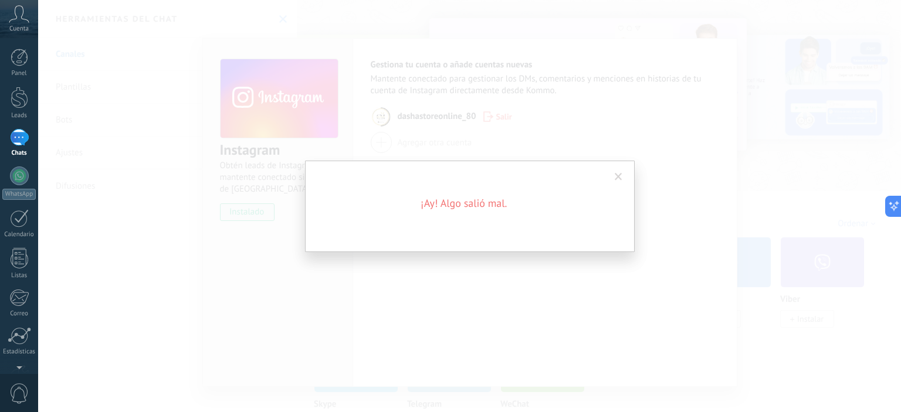
click at [615, 177] on span at bounding box center [619, 177] width 8 height 8
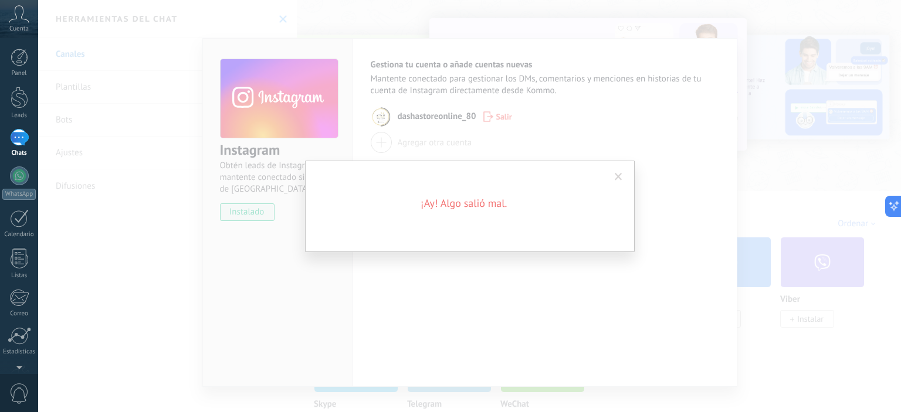
click at [621, 176] on span at bounding box center [618, 177] width 19 height 20
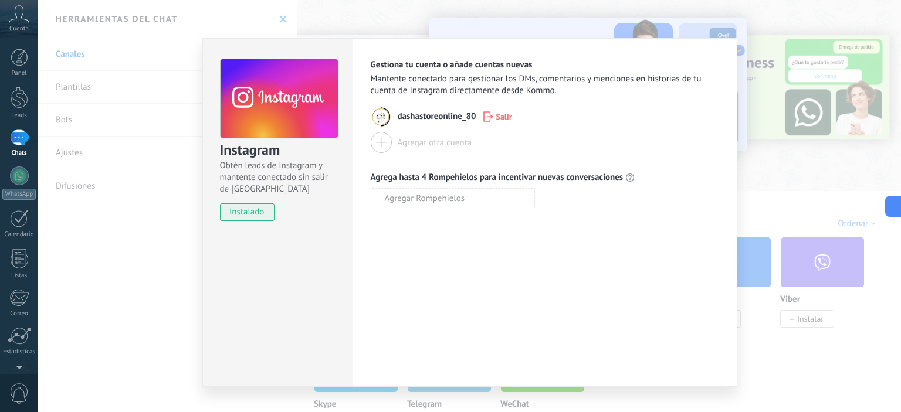
click at [373, 142] on div at bounding box center [381, 142] width 21 height 21
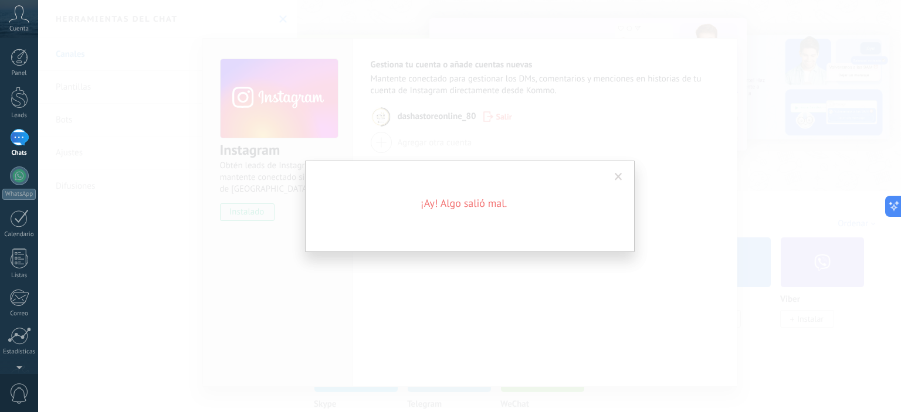
click at [617, 177] on span at bounding box center [619, 177] width 8 height 8
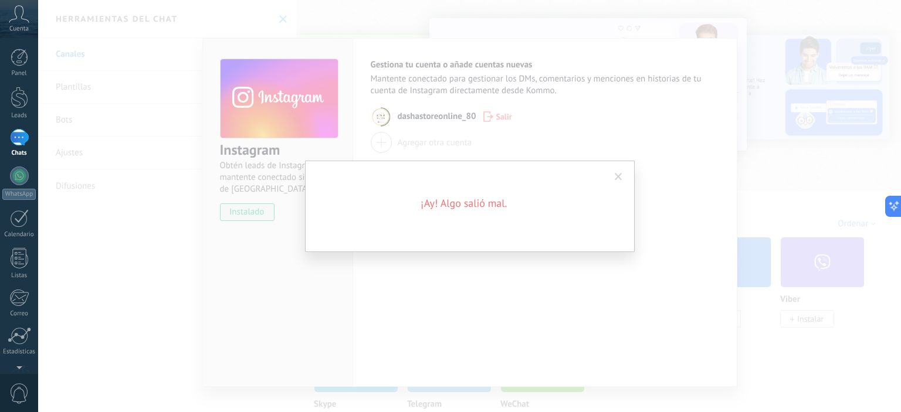
click at [615, 177] on span at bounding box center [619, 177] width 8 height 8
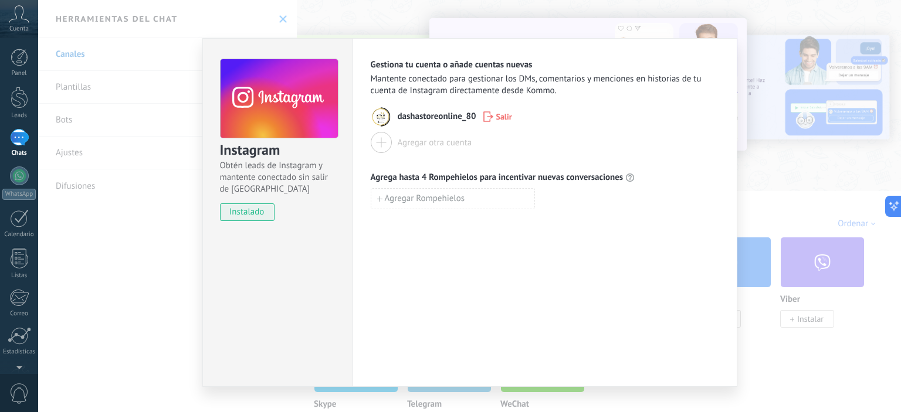
click at [413, 117] on span "dashastoreonline_80" at bounding box center [437, 117] width 79 height 12
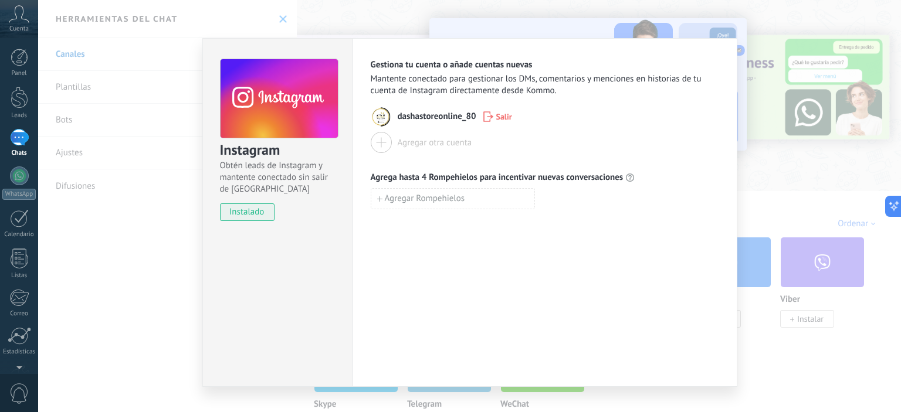
click at [401, 120] on span "dashastoreonline_80" at bounding box center [437, 117] width 79 height 12
click at [439, 117] on span "dashastoreonline_80" at bounding box center [437, 117] width 79 height 12
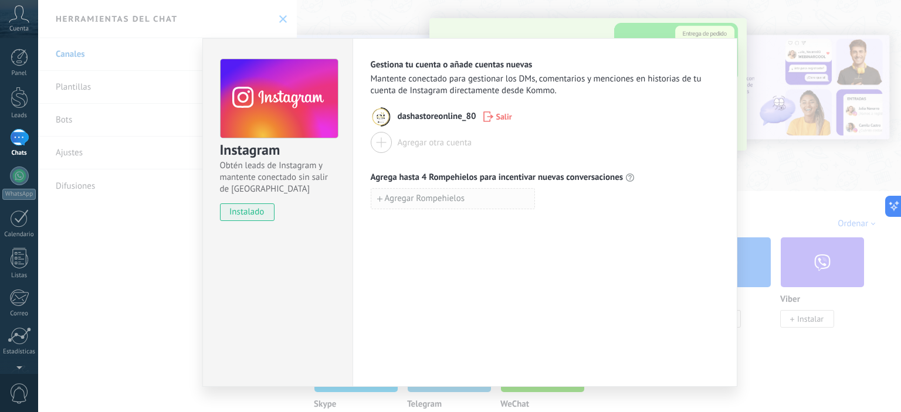
click at [398, 197] on span "Agregar Rompehielos" at bounding box center [425, 199] width 80 height 8
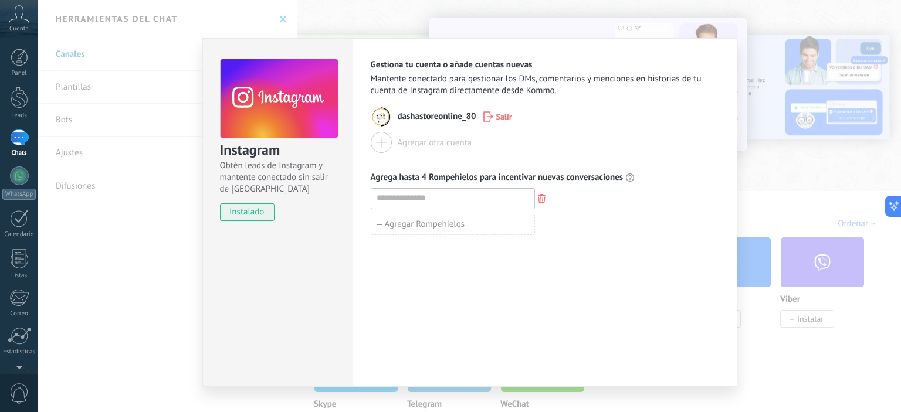
click at [408, 142] on div "Agregar otra cuenta" at bounding box center [435, 142] width 74 height 11
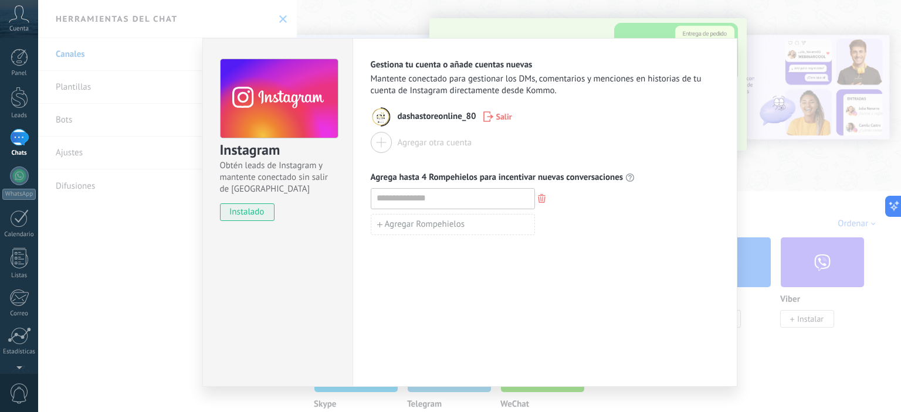
click at [70, 120] on div "Instagram Obtén leads de Instagram y mantente conectado sin salir de Kommo inst…" at bounding box center [469, 206] width 863 height 412
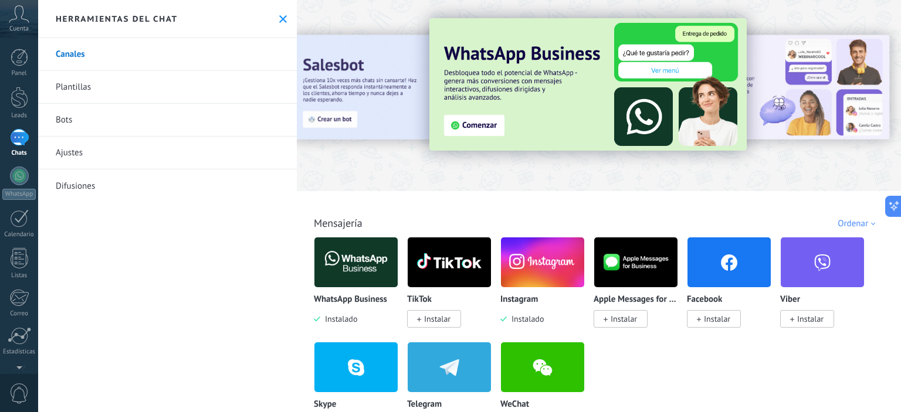
click at [70, 91] on link "Plantillas" at bounding box center [167, 87] width 259 height 33
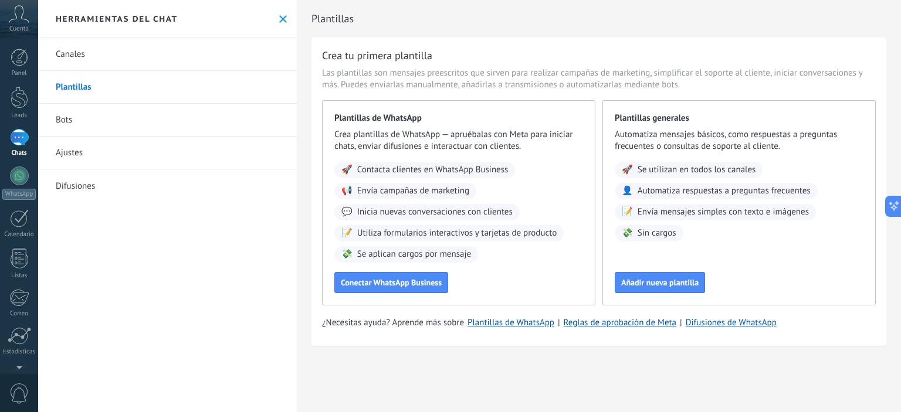
click at [457, 168] on span "Contacta clientes en WhatsApp Business" at bounding box center [432, 170] width 151 height 12
click at [415, 282] on span "Conectar WhatsApp Business" at bounding box center [391, 283] width 101 height 8
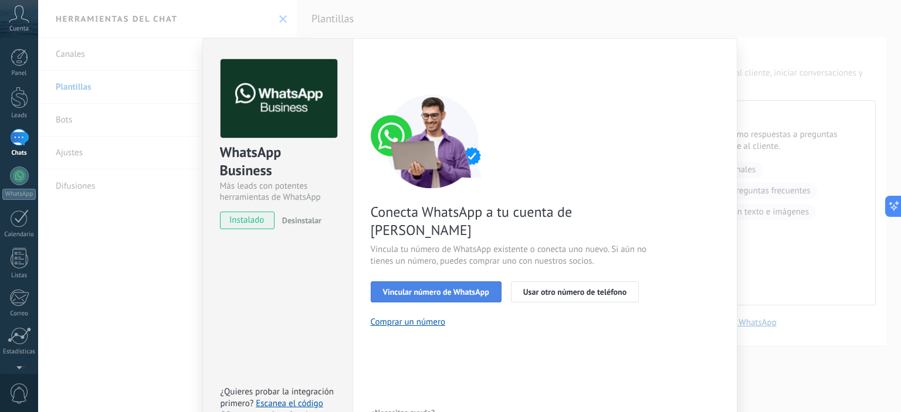
click at [431, 288] on span "Vincular número de WhatsApp" at bounding box center [436, 292] width 106 height 8
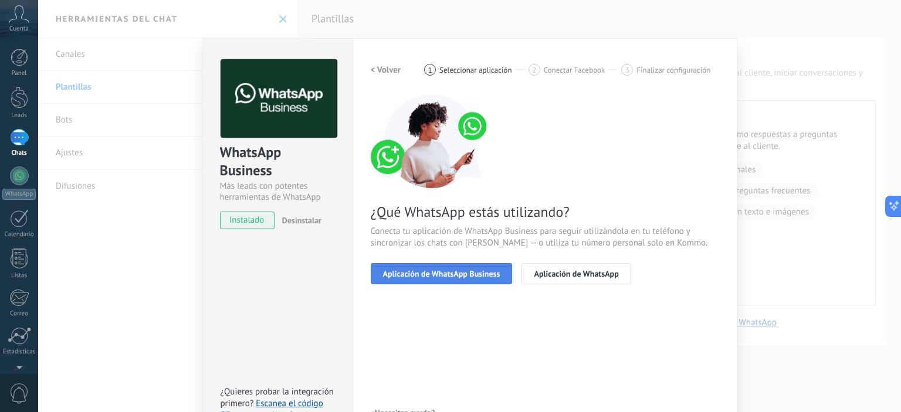
click at [430, 267] on button "Aplicación de WhatsApp Business" at bounding box center [442, 273] width 142 height 21
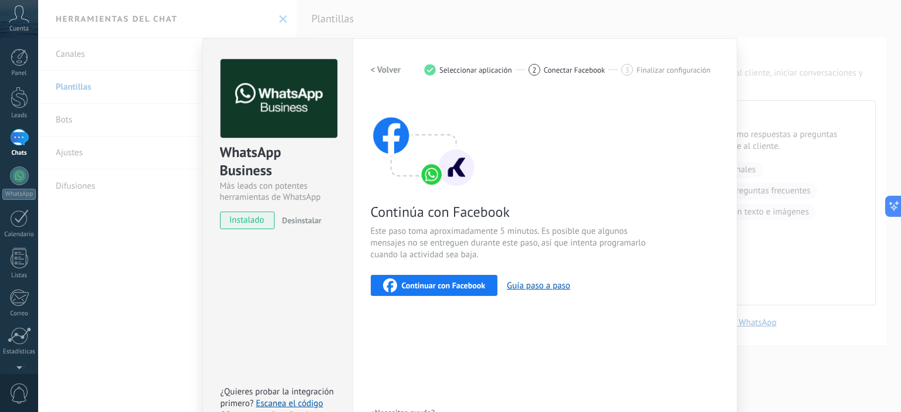
click at [429, 263] on div "Continúa con Facebook Este paso toma aproximadamente 5 minutos. Es posible que …" at bounding box center [545, 195] width 348 height 202
click at [427, 279] on div "Continuar con Facebook" at bounding box center [434, 286] width 103 height 14
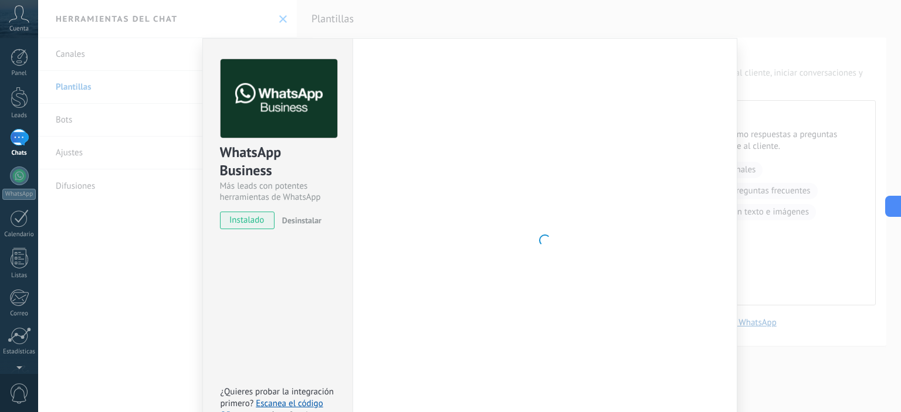
click at [418, 124] on div at bounding box center [545, 240] width 348 height 362
click at [15, 101] on div at bounding box center [20, 98] width 18 height 22
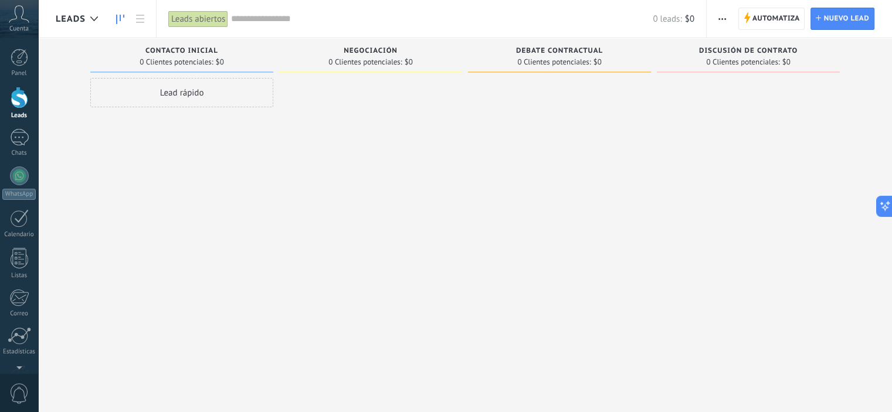
click at [720, 18] on use "button" at bounding box center [722, 19] width 8 height 2
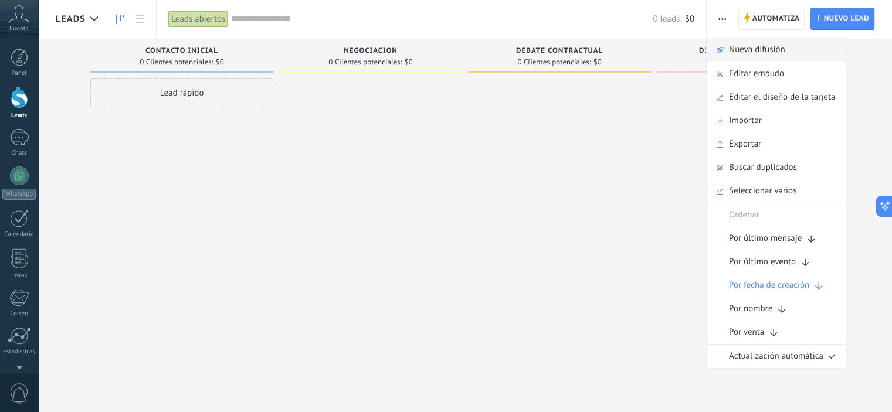
click at [732, 46] on span "Nueva difusión" at bounding box center [757, 49] width 56 height 23
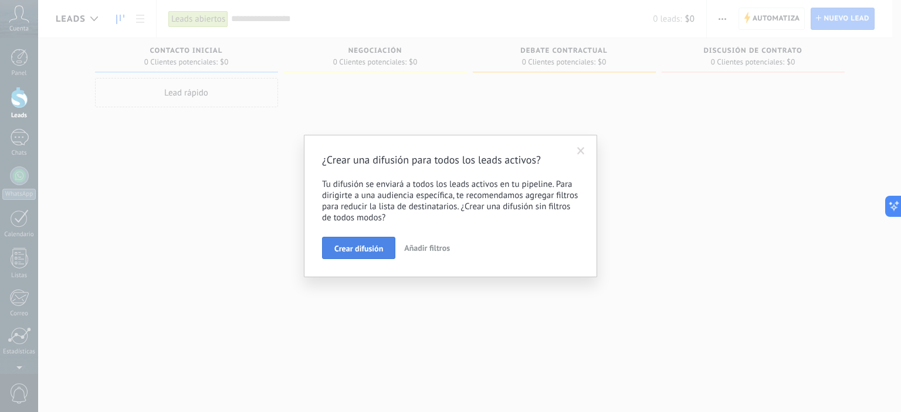
click at [366, 253] on span "Crear difusión" at bounding box center [358, 249] width 49 height 8
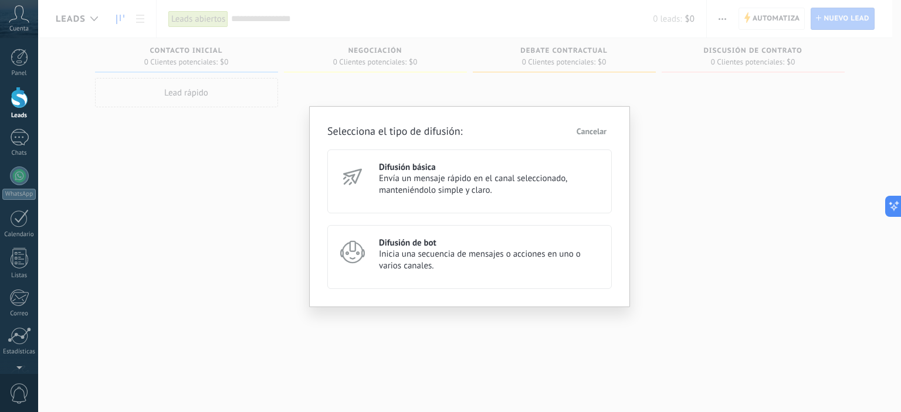
click at [477, 182] on span "Envía un mensaje rápido en el canal seleccionado, manteniéndolo simple y claro." at bounding box center [490, 184] width 222 height 23
